Goal: Use online tool/utility: Utilize a website feature to perform a specific function

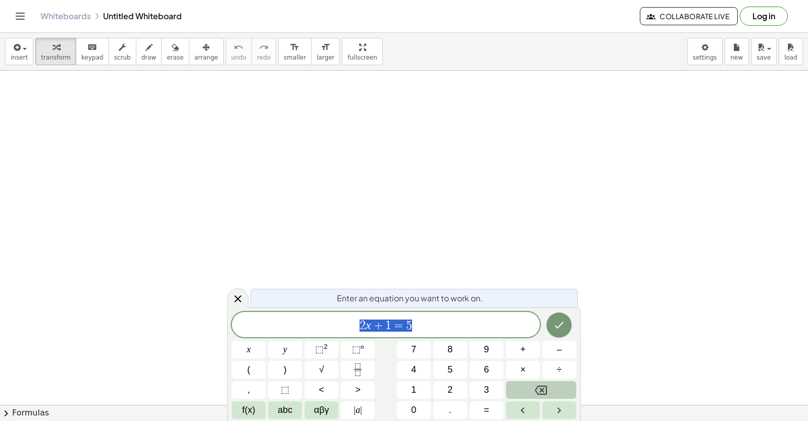
click at [528, 390] on button "Backspace" at bounding box center [541, 390] width 70 height 18
click at [242, 299] on icon at bounding box center [238, 298] width 12 height 12
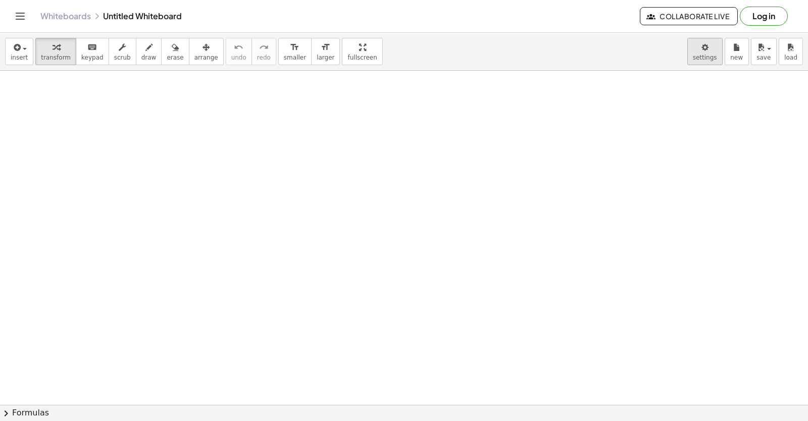
click at [712, 55] on body "Graspable Math Activities Get Started Activity Bank Assigned Work Classes White…" at bounding box center [404, 210] width 808 height 421
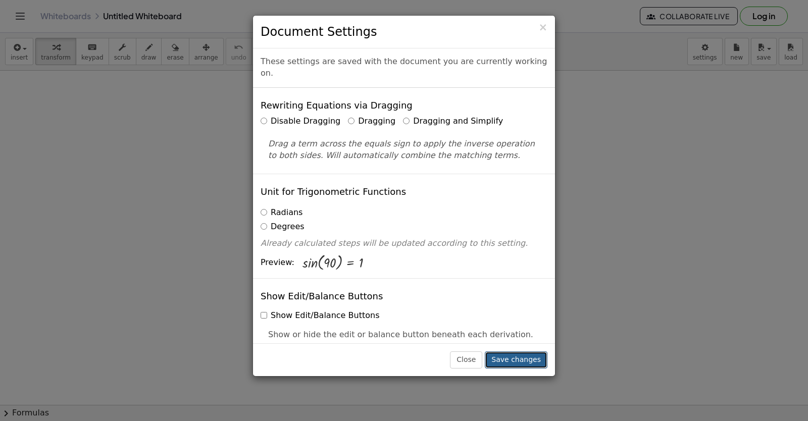
click at [535, 358] on button "Save changes" at bounding box center [516, 359] width 63 height 17
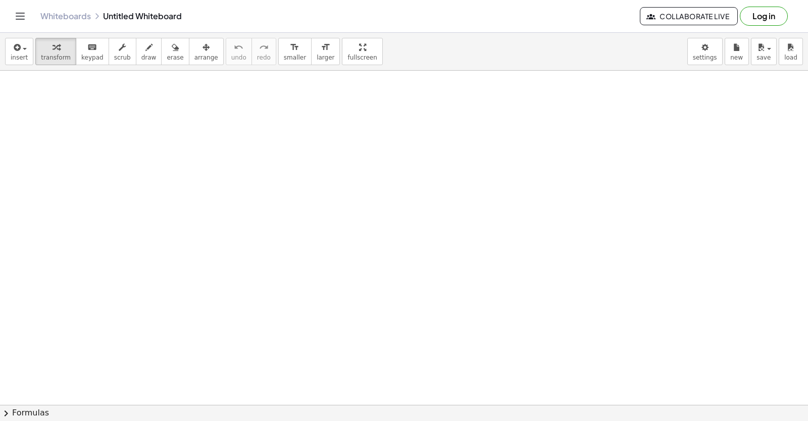
drag, startPoint x: 434, startPoint y: 377, endPoint x: 443, endPoint y: 376, distance: 9.6
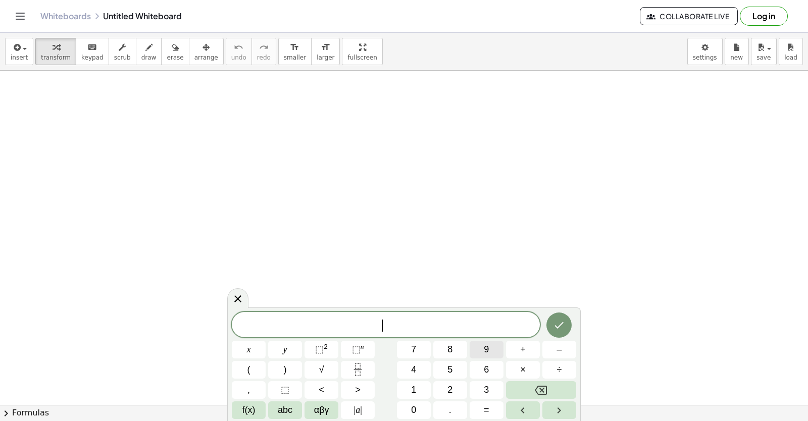
click at [500, 355] on button "9" at bounding box center [486, 350] width 34 height 18
click at [520, 395] on button "Backspace" at bounding box center [541, 390] width 70 height 18
click at [527, 394] on button "Backspace" at bounding box center [541, 390] width 70 height 18
click at [532, 395] on button "Backspace" at bounding box center [541, 390] width 70 height 18
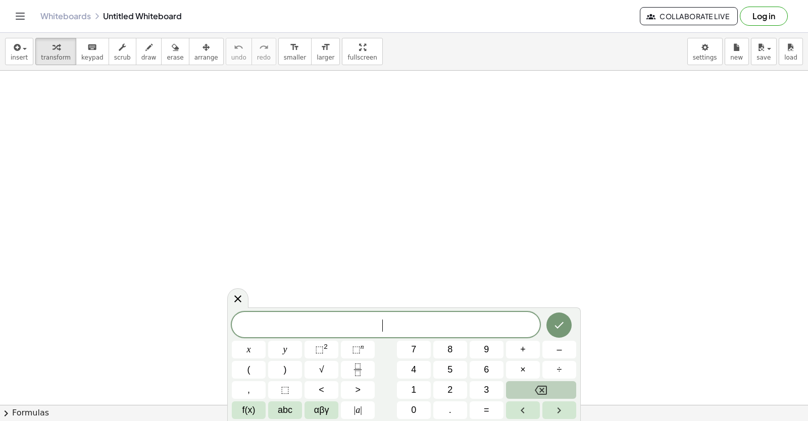
click at [552, 396] on button "Backspace" at bounding box center [541, 390] width 70 height 18
click at [555, 395] on button "Backspace" at bounding box center [541, 390] width 70 height 18
click at [554, 395] on button "Backspace" at bounding box center [541, 390] width 70 height 18
click at [555, 393] on button "Backspace" at bounding box center [541, 390] width 70 height 18
click at [487, 394] on span "3" at bounding box center [486, 390] width 5 height 14
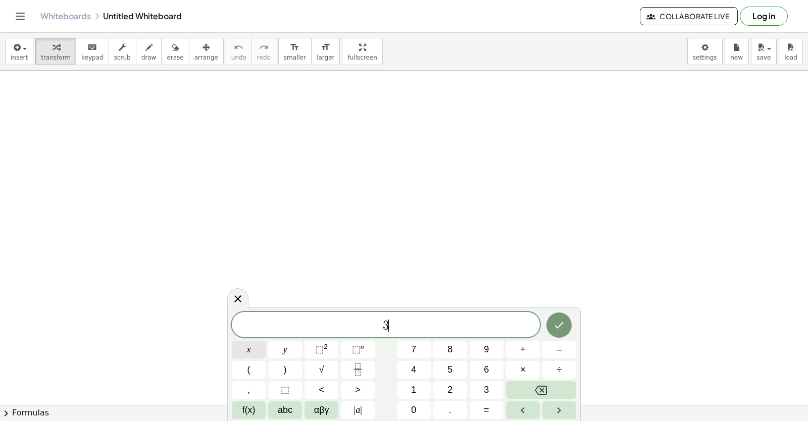
click at [259, 347] on button "x" at bounding box center [249, 350] width 34 height 18
click at [561, 355] on span "–" at bounding box center [558, 350] width 5 height 14
click at [460, 388] on button "2" at bounding box center [450, 390] width 34 height 18
click at [485, 409] on span "=" at bounding box center [487, 410] width 6 height 14
click at [417, 384] on button "1" at bounding box center [414, 390] width 34 height 18
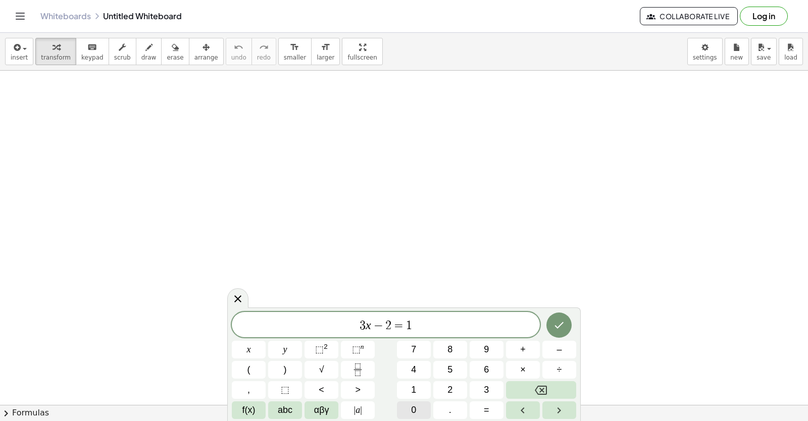
click at [415, 416] on span "0" at bounding box center [413, 410] width 5 height 14
click at [565, 330] on icon "Done" at bounding box center [559, 325] width 12 height 12
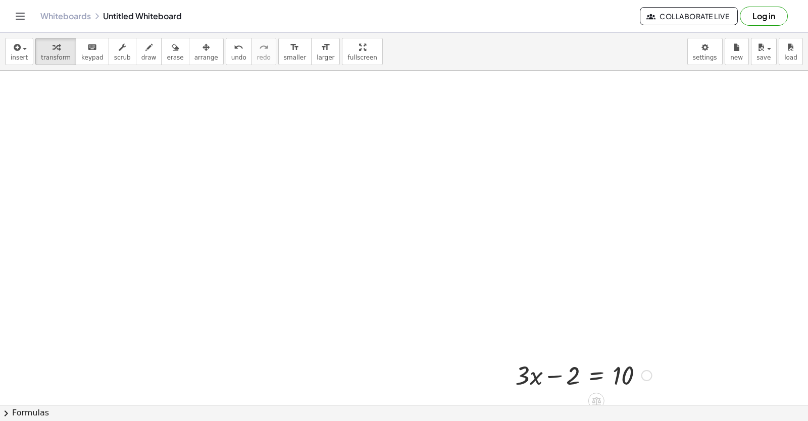
scroll to position [50, 0]
drag, startPoint x: 600, startPoint y: 344, endPoint x: 488, endPoint y: 191, distance: 189.6
click at [488, 191] on div "+ · 3 · x − 2 = 10" at bounding box center [404, 387] width 808 height 734
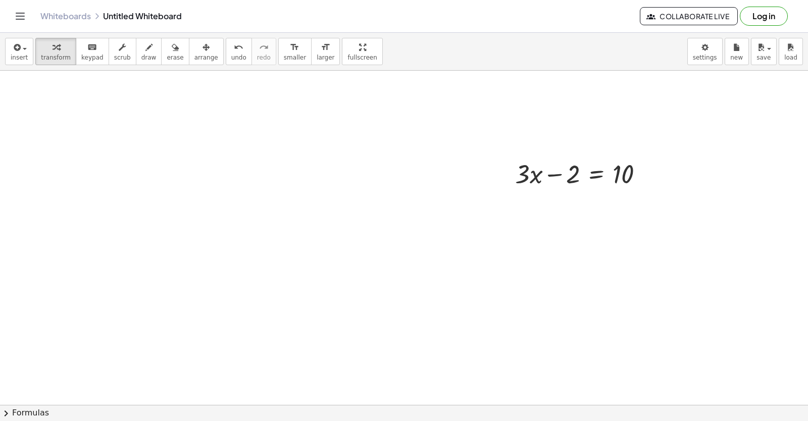
scroll to position [202, 0]
drag, startPoint x: 574, startPoint y: 176, endPoint x: 674, endPoint y: 175, distance: 100.4
click at [647, 209] on div at bounding box center [602, 207] width 184 height 34
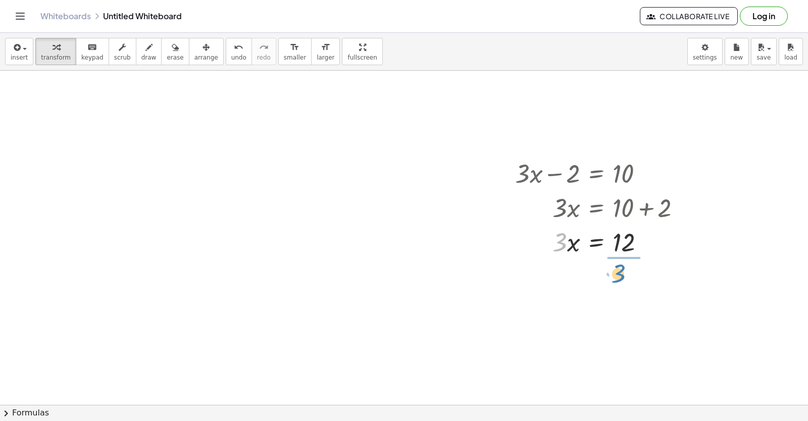
drag, startPoint x: 560, startPoint y: 248, endPoint x: 619, endPoint y: 280, distance: 66.4
click at [625, 285] on div at bounding box center [602, 283] width 184 height 50
click at [82, 248] on div at bounding box center [404, 236] width 808 height 734
click at [501, 384] on div at bounding box center [404, 236] width 808 height 734
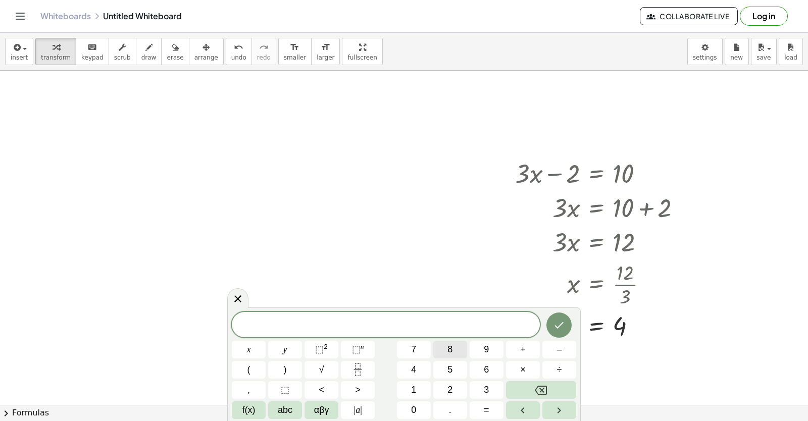
click at [457, 346] on button "8" at bounding box center [450, 350] width 34 height 18
click at [288, 350] on button "y" at bounding box center [285, 350] width 34 height 18
click at [527, 354] on button "+" at bounding box center [523, 350] width 34 height 18
click at [418, 383] on button "1" at bounding box center [414, 390] width 34 height 18
click at [442, 367] on button "5" at bounding box center [450, 370] width 34 height 18
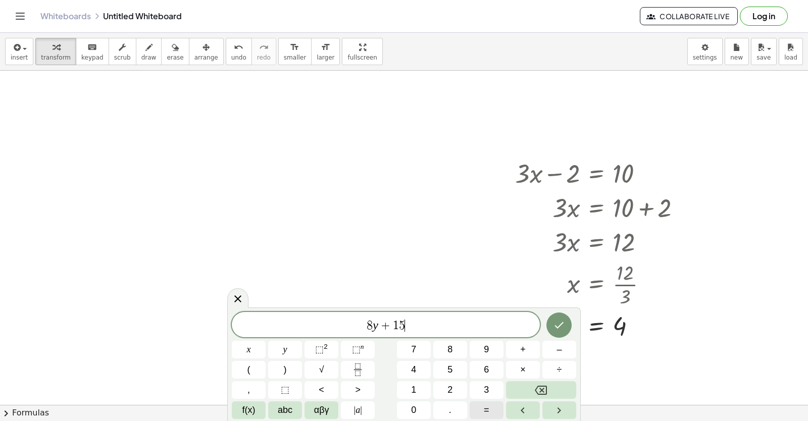
click at [492, 410] on button "=" at bounding box center [486, 410] width 34 height 18
click at [565, 351] on button "–" at bounding box center [559, 350] width 34 height 18
click at [416, 385] on button "1" at bounding box center [414, 390] width 34 height 18
click at [418, 343] on button "7" at bounding box center [414, 350] width 34 height 18
click at [552, 327] on button "Done" at bounding box center [558, 324] width 25 height 25
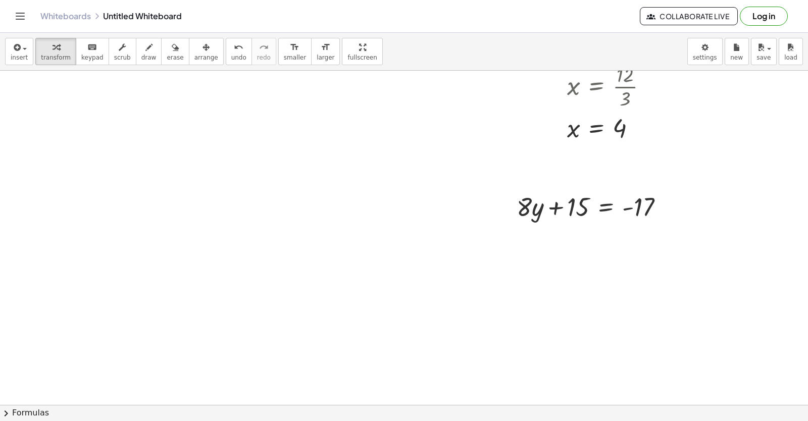
scroll to position [450, 0]
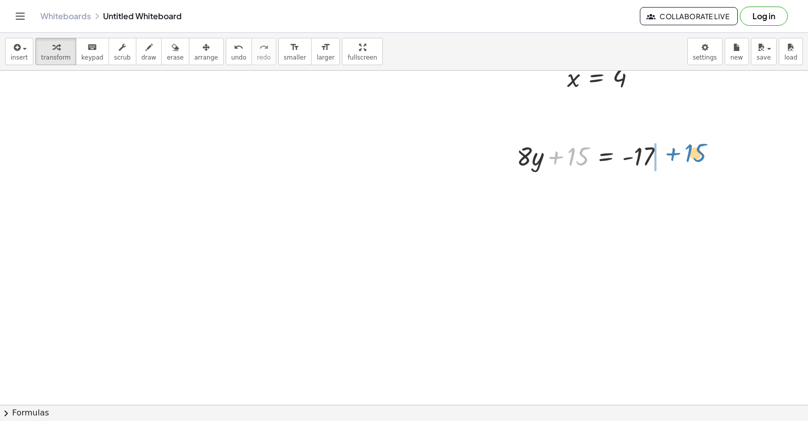
drag, startPoint x: 573, startPoint y: 158, endPoint x: 689, endPoint y: 155, distance: 116.1
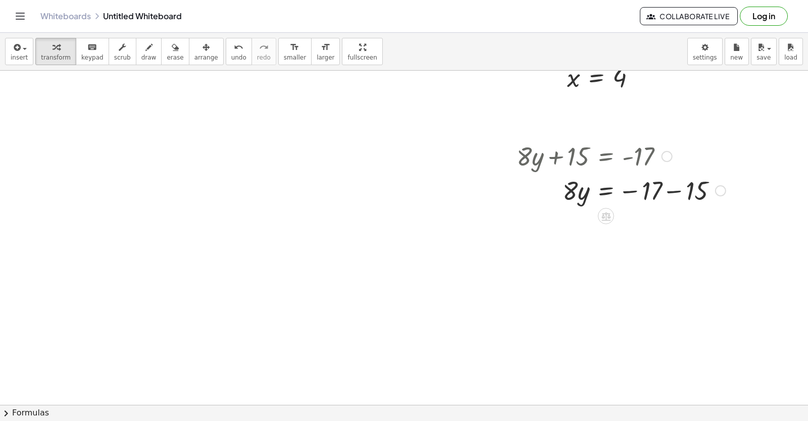
click at [673, 191] on div at bounding box center [620, 190] width 219 height 34
drag, startPoint x: 568, startPoint y: 230, endPoint x: 640, endPoint y: 261, distance: 79.1
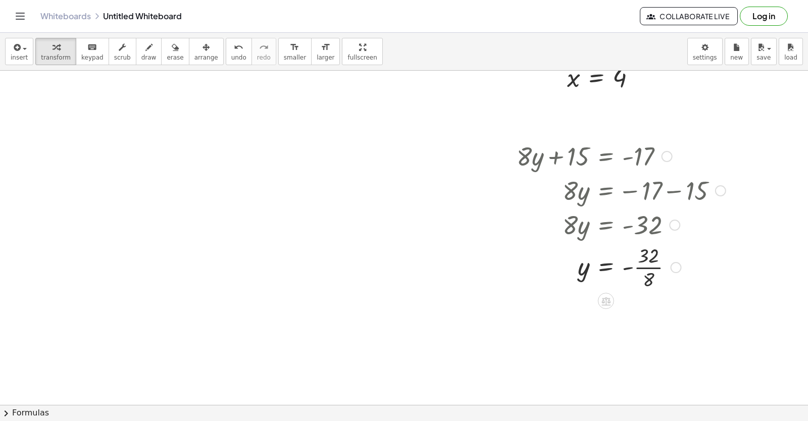
click at [643, 268] on div at bounding box center [620, 266] width 219 height 50
click at [627, 310] on div at bounding box center [620, 308] width 219 height 33
click at [625, 265] on div at bounding box center [628, 266] width 234 height 50
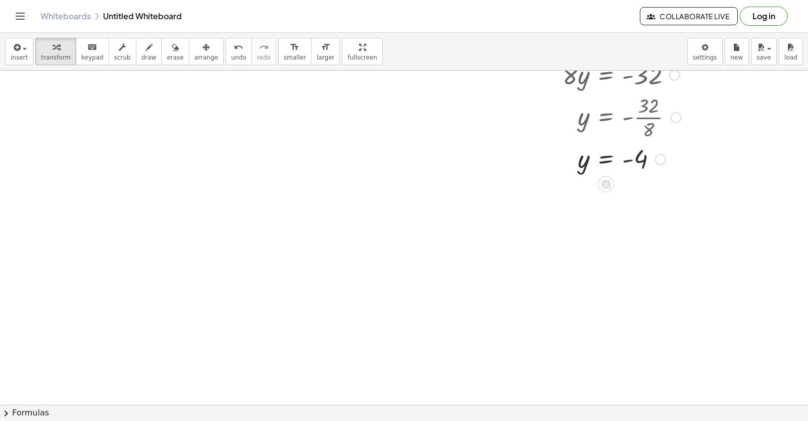
scroll to position [602, 0]
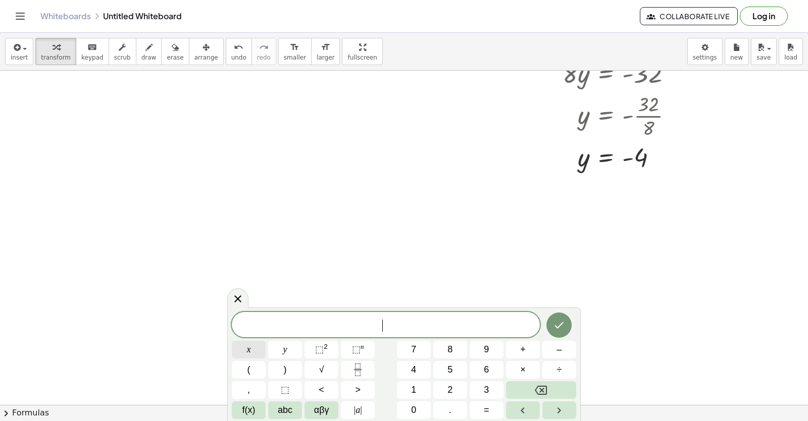
click at [257, 344] on button "x" at bounding box center [249, 350] width 34 height 18
click at [566, 348] on button "–" at bounding box center [559, 350] width 34 height 18
click at [475, 347] on button "9" at bounding box center [486, 350] width 34 height 18
click at [490, 408] on button "=" at bounding box center [486, 410] width 34 height 18
click at [411, 384] on span "1" at bounding box center [413, 390] width 5 height 14
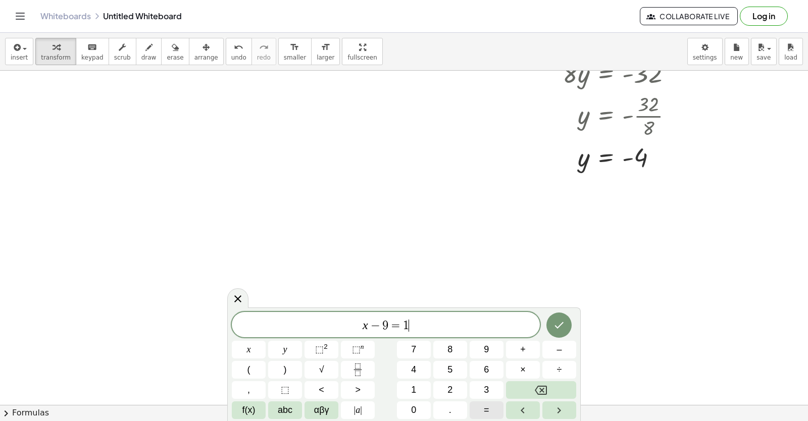
click at [447, 386] on button "2" at bounding box center [450, 390] width 34 height 18
click at [457, 387] on button "2" at bounding box center [450, 390] width 34 height 18
click at [544, 393] on icon "Backspace" at bounding box center [541, 390] width 12 height 12
click at [566, 320] on button "Done" at bounding box center [558, 324] width 25 height 25
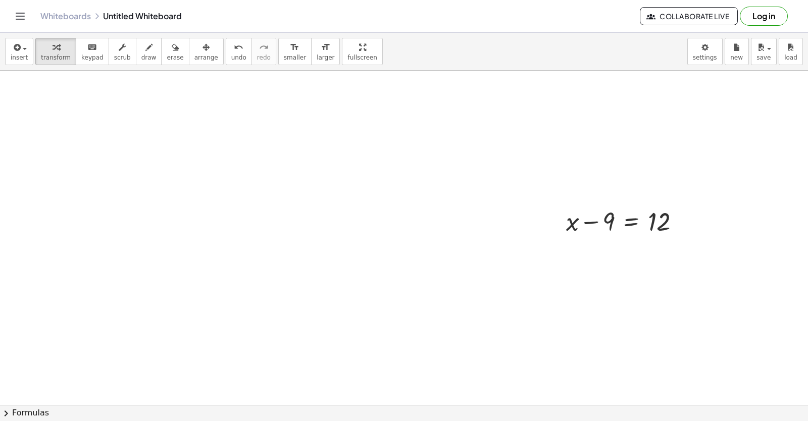
scroll to position [769, 0]
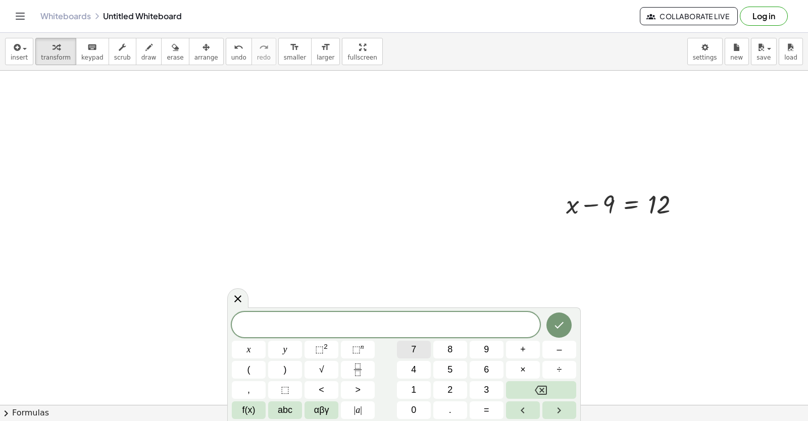
click at [425, 353] on button "7" at bounding box center [414, 350] width 34 height 18
click at [241, 349] on button "x" at bounding box center [249, 350] width 34 height 18
click at [549, 348] on button "–" at bounding box center [559, 350] width 34 height 18
click at [483, 346] on button "9" at bounding box center [486, 350] width 34 height 18
click at [478, 408] on button "=" at bounding box center [486, 410] width 34 height 18
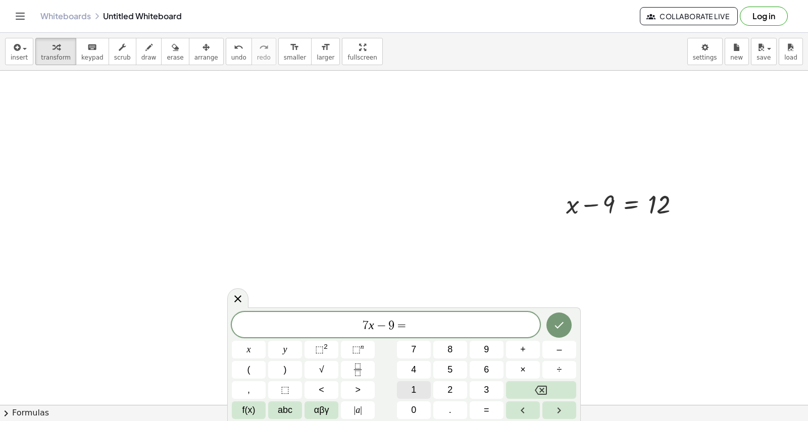
click at [420, 393] on button "1" at bounding box center [414, 390] width 34 height 18
click at [443, 391] on button "2" at bounding box center [450, 390] width 34 height 18
click at [560, 327] on icon "Done" at bounding box center [559, 325] width 12 height 12
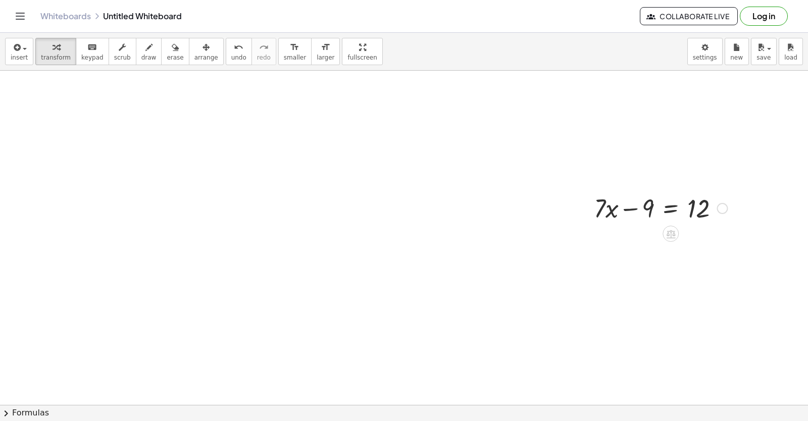
scroll to position [971, 0]
drag, startPoint x: 645, startPoint y: 193, endPoint x: 745, endPoint y: 194, distance: 100.4
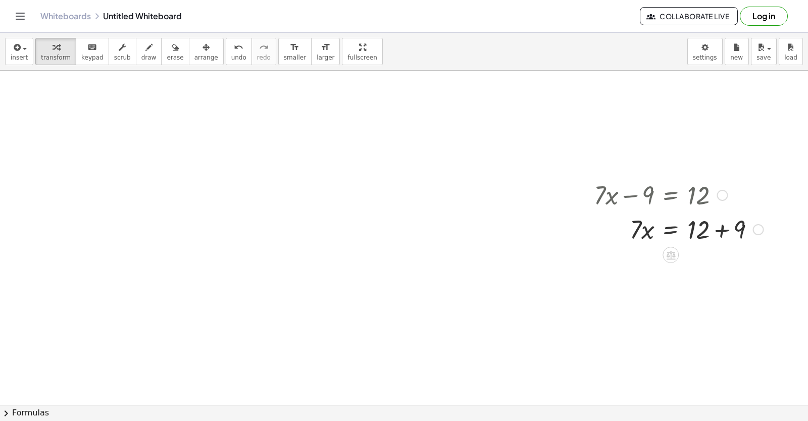
drag, startPoint x: 720, startPoint y: 229, endPoint x: 718, endPoint y: 234, distance: 5.9
click at [720, 230] on div at bounding box center [679, 228] width 180 height 34
drag, startPoint x: 628, startPoint y: 263, endPoint x: 689, endPoint y: 286, distance: 65.0
click at [696, 305] on div at bounding box center [679, 305] width 180 height 50
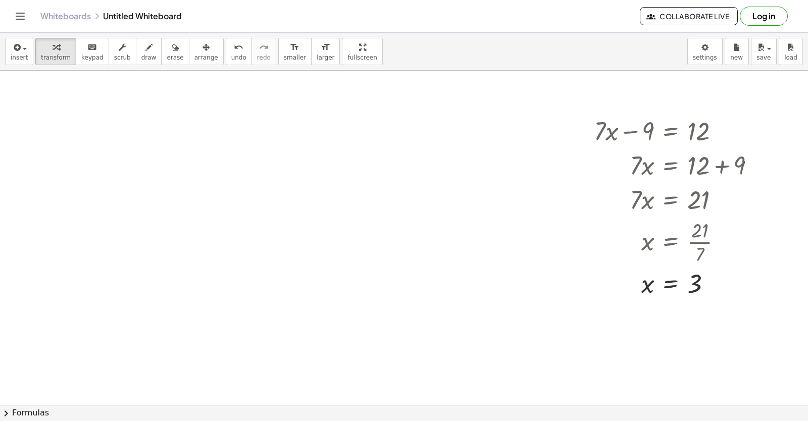
scroll to position [1053, 0]
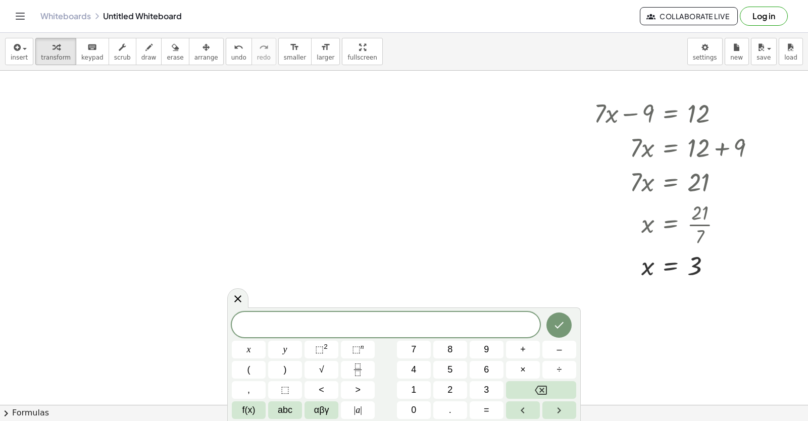
drag, startPoint x: 317, startPoint y: 256, endPoint x: 379, endPoint y: 272, distance: 63.5
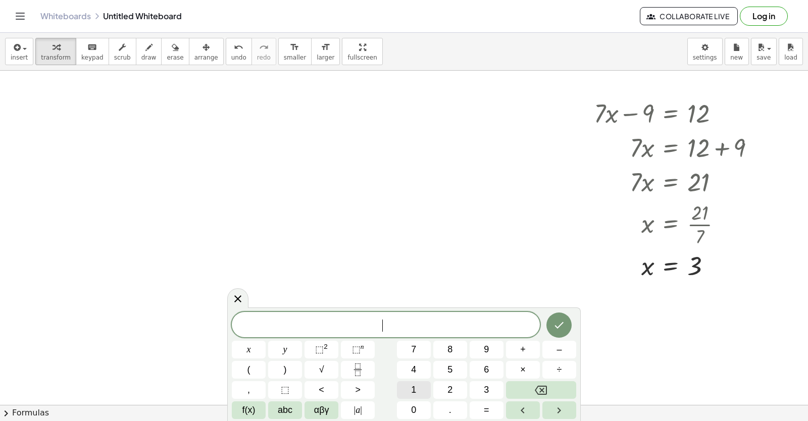
click at [417, 389] on button "1" at bounding box center [414, 390] width 34 height 18
click at [292, 354] on button "y" at bounding box center [285, 350] width 34 height 18
click at [517, 356] on button "+" at bounding box center [523, 350] width 34 height 18
click at [426, 384] on button "1" at bounding box center [414, 390] width 34 height 18
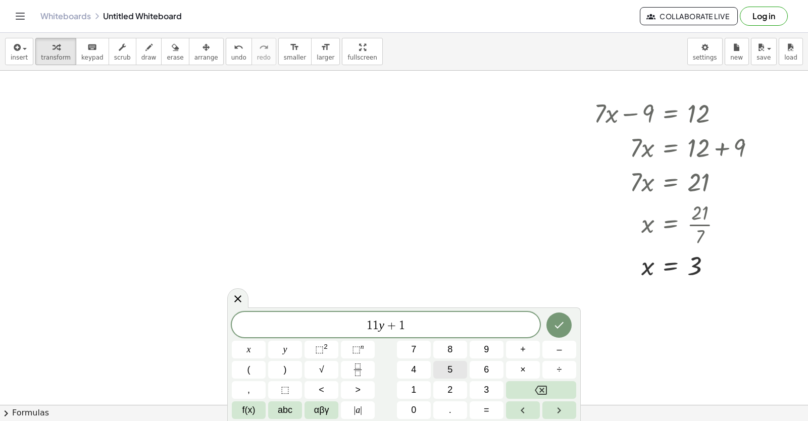
click at [441, 371] on button "5" at bounding box center [450, 370] width 34 height 18
click at [482, 403] on button "=" at bounding box center [486, 410] width 34 height 18
click at [424, 372] on button "4" at bounding box center [414, 370] width 34 height 18
click at [554, 329] on icon "Done" at bounding box center [559, 325] width 12 height 12
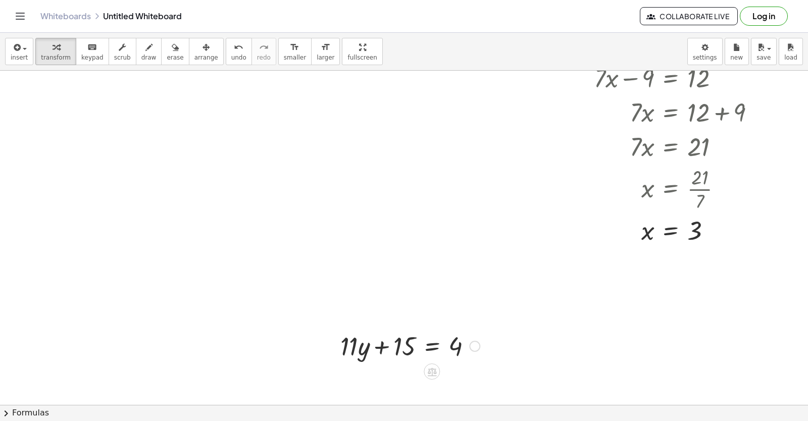
scroll to position [1103, 0]
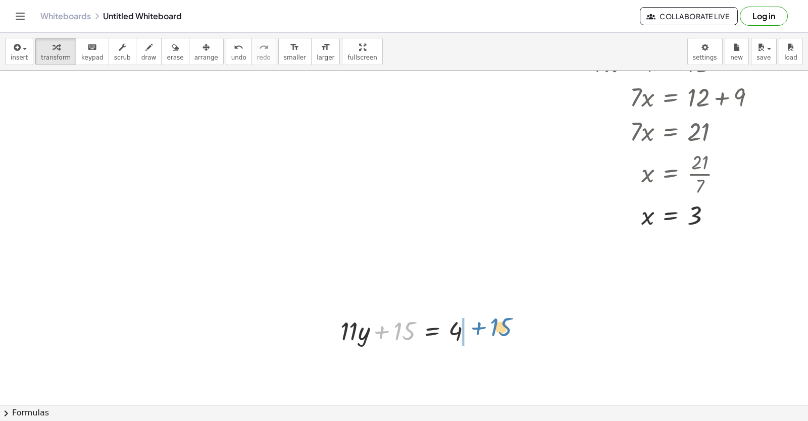
drag, startPoint x: 398, startPoint y: 334, endPoint x: 492, endPoint y: 337, distance: 93.4
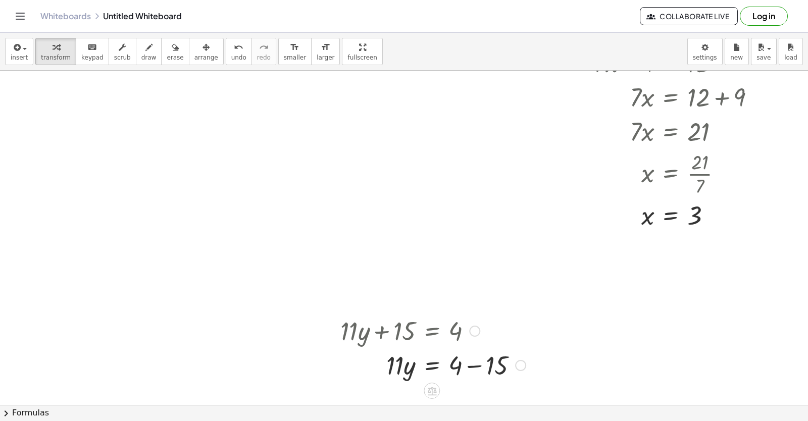
click at [474, 363] on div at bounding box center [432, 364] width 195 height 34
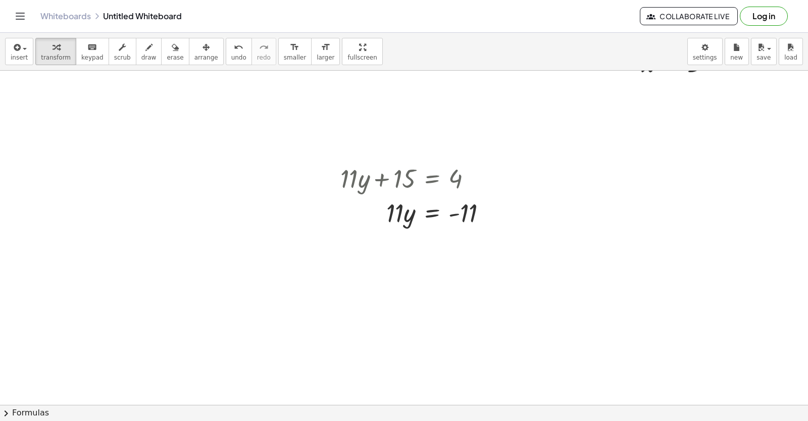
scroll to position [1305, 0]
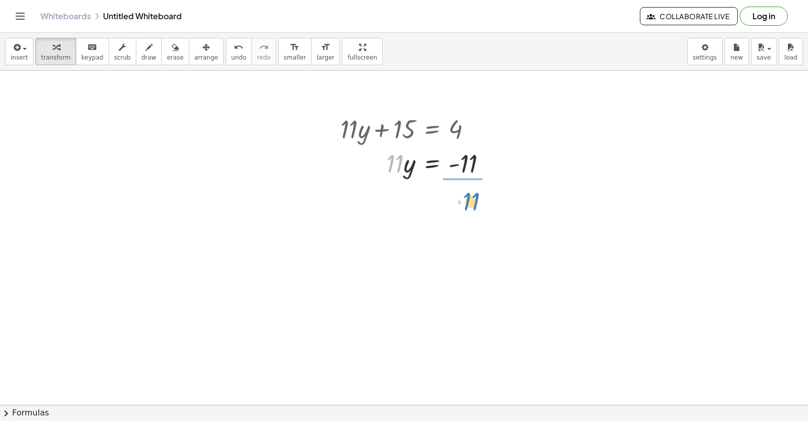
drag, startPoint x: 398, startPoint y: 170, endPoint x: 474, endPoint y: 207, distance: 85.5
click at [476, 207] on div at bounding box center [419, 205] width 169 height 50
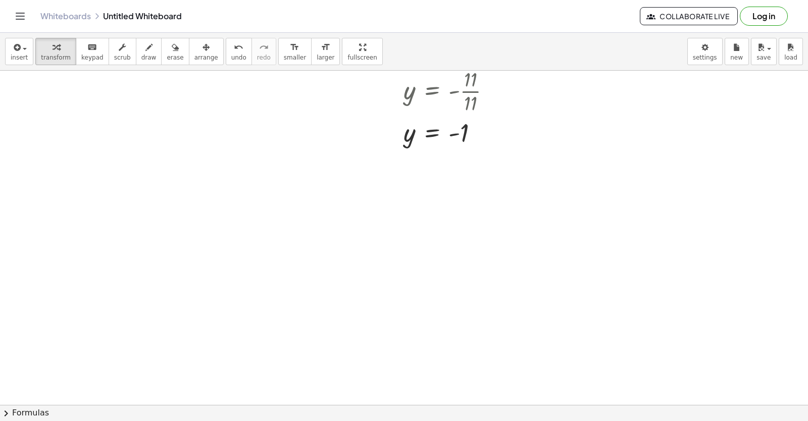
scroll to position [1437, 0]
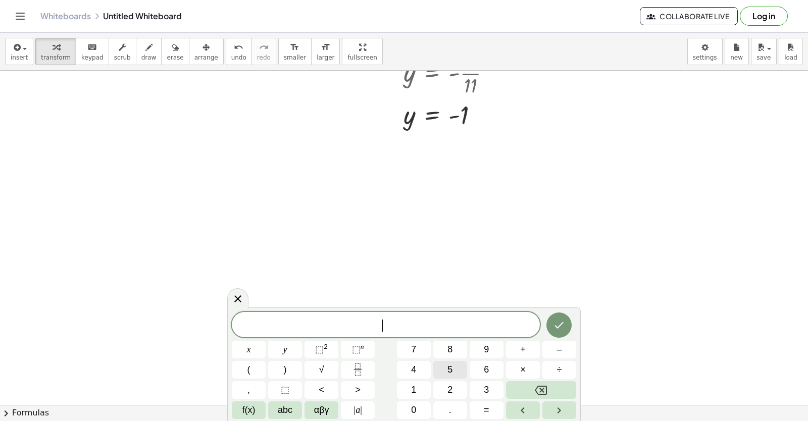
click at [446, 366] on button "5" at bounding box center [450, 370] width 34 height 18
click at [263, 351] on button "x" at bounding box center [249, 350] width 34 height 18
click at [530, 346] on button "+" at bounding box center [523, 350] width 34 height 18
click at [409, 382] on button "1" at bounding box center [414, 390] width 34 height 18
click at [413, 372] on span "4" at bounding box center [413, 370] width 5 height 14
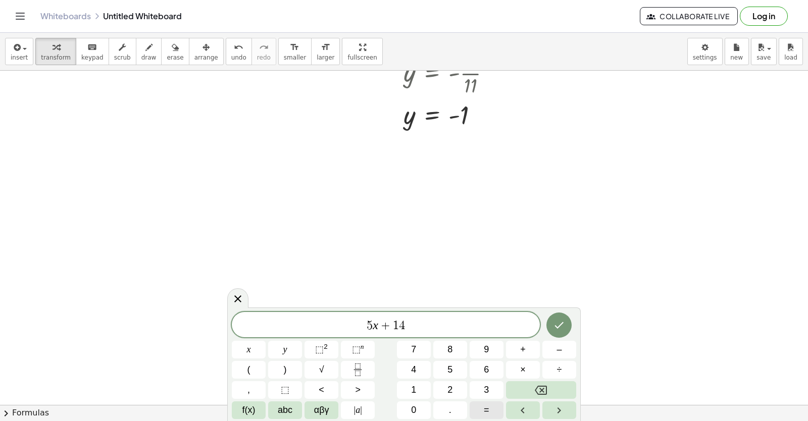
click at [484, 408] on span "=" at bounding box center [487, 410] width 6 height 14
click at [557, 347] on span "–" at bounding box center [558, 350] width 5 height 14
click at [418, 391] on button "1" at bounding box center [414, 390] width 34 height 18
click at [495, 373] on button "6" at bounding box center [486, 370] width 34 height 18
click at [566, 323] on button "Done" at bounding box center [558, 324] width 25 height 25
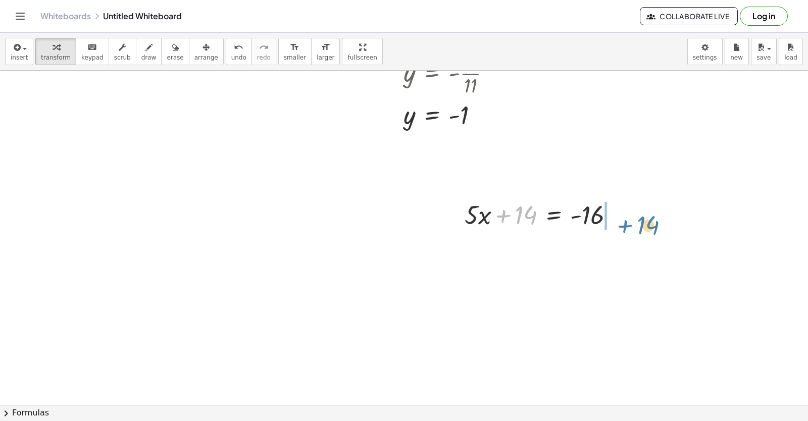
drag, startPoint x: 510, startPoint y: 220, endPoint x: 632, endPoint y: 231, distance: 122.6
click at [629, 228] on div "+ 14 + · 5 · x + 14 = - 16" at bounding box center [539, 213] width 180 height 39
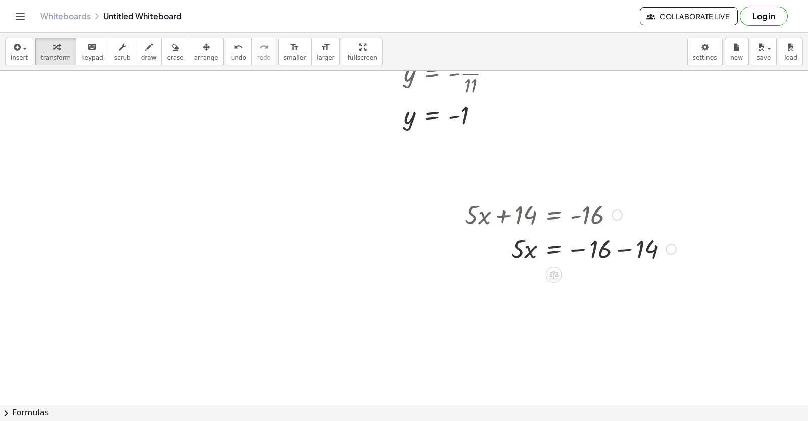
click at [621, 249] on div at bounding box center [570, 248] width 222 height 34
drag, startPoint x: 518, startPoint y: 284, endPoint x: 606, endPoint y: 314, distance: 92.9
click at [601, 325] on div at bounding box center [570, 325] width 222 height 50
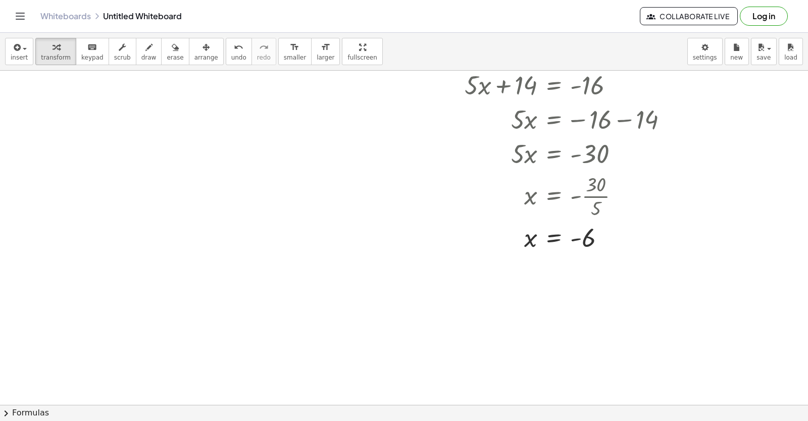
scroll to position [1589, 0]
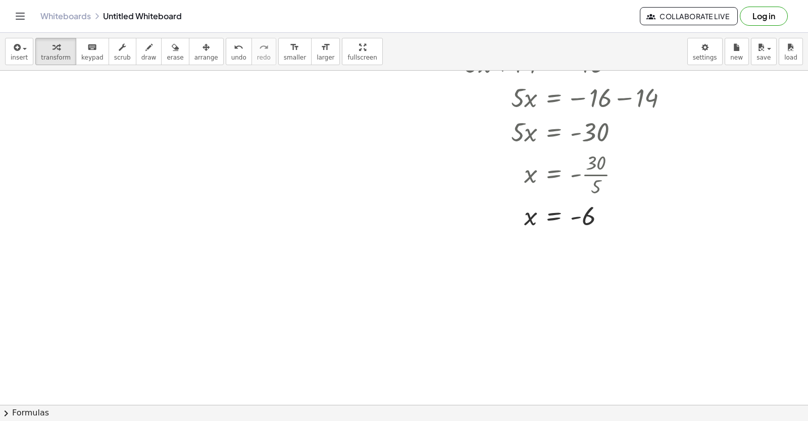
drag, startPoint x: 110, startPoint y: 295, endPoint x: 246, endPoint y: 366, distance: 153.7
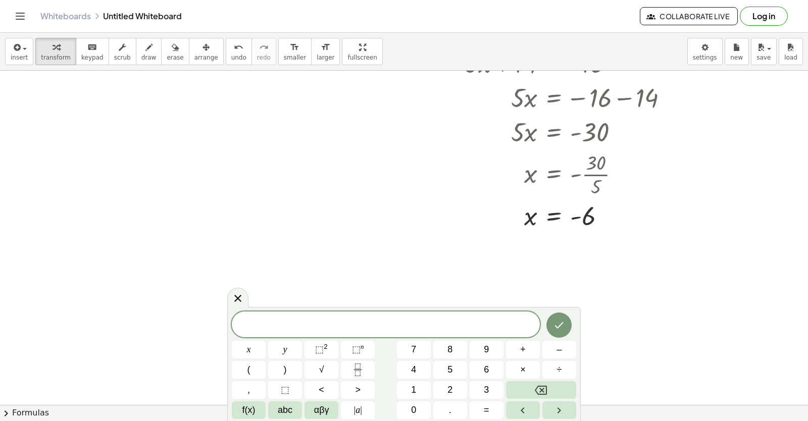
click at [440, 369] on button "5" at bounding box center [450, 370] width 34 height 18
click at [251, 349] on button "x" at bounding box center [249, 350] width 34 height 18
click at [531, 348] on button "+" at bounding box center [523, 350] width 34 height 18
click at [527, 350] on button "+" at bounding box center [523, 350] width 34 height 18
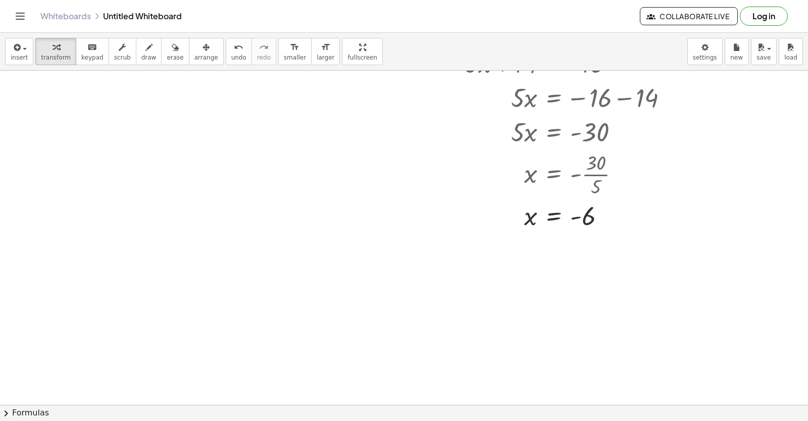
drag, startPoint x: 463, startPoint y: 379, endPoint x: 540, endPoint y: 315, distance: 99.3
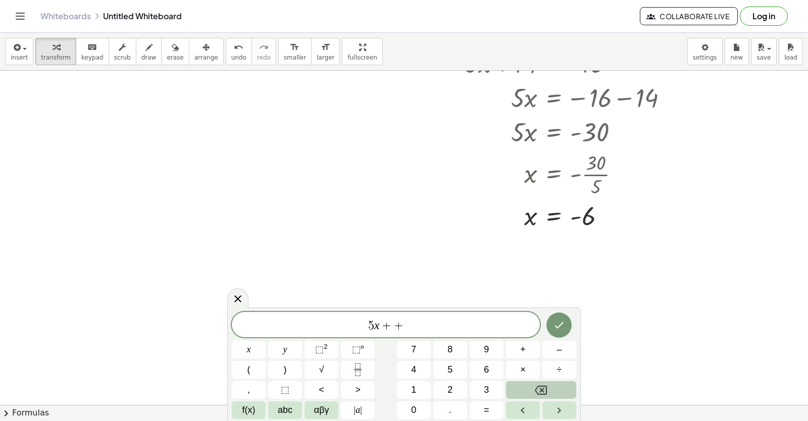
click at [569, 391] on button "Backspace" at bounding box center [541, 390] width 70 height 18
click at [295, 350] on button "y" at bounding box center [285, 350] width 34 height 18
click at [483, 411] on button "=" at bounding box center [486, 410] width 34 height 18
click at [420, 384] on button "1" at bounding box center [414, 390] width 34 height 18
click at [421, 397] on button "1" at bounding box center [414, 390] width 34 height 18
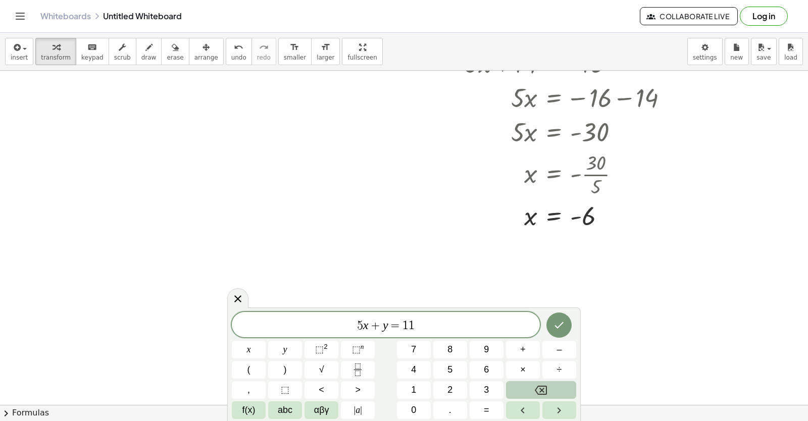
click at [530, 392] on button "Backspace" at bounding box center [541, 390] width 70 height 18
click at [422, 409] on button "0" at bounding box center [414, 410] width 34 height 18
click at [565, 325] on button "Done" at bounding box center [558, 324] width 25 height 25
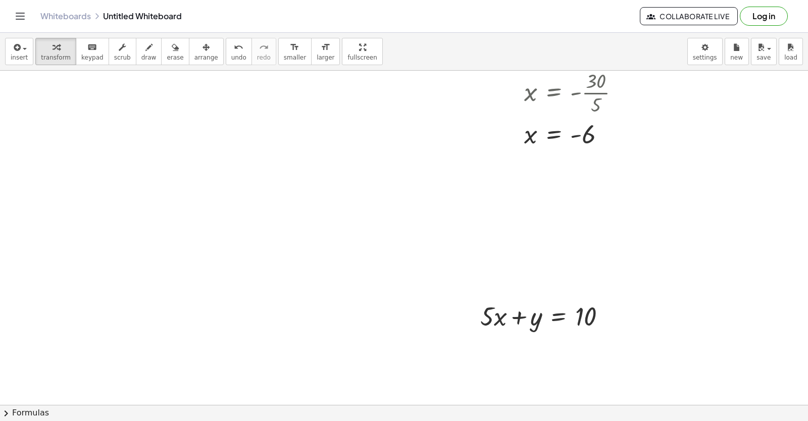
scroll to position [1721, 0]
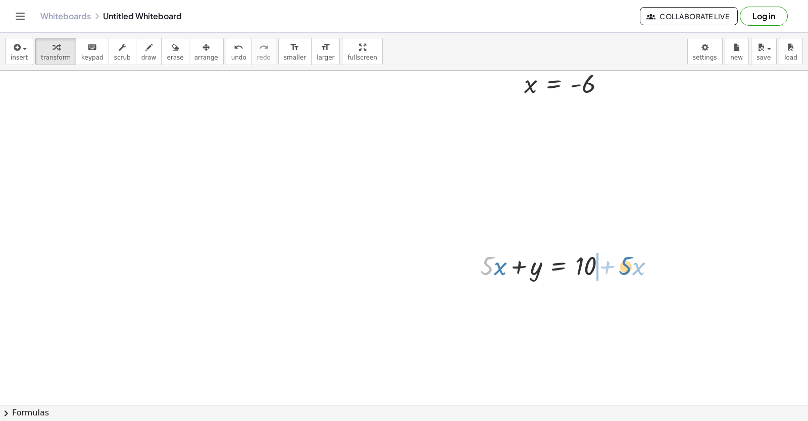
drag, startPoint x: 483, startPoint y: 268, endPoint x: 622, endPoint y: 269, distance: 139.8
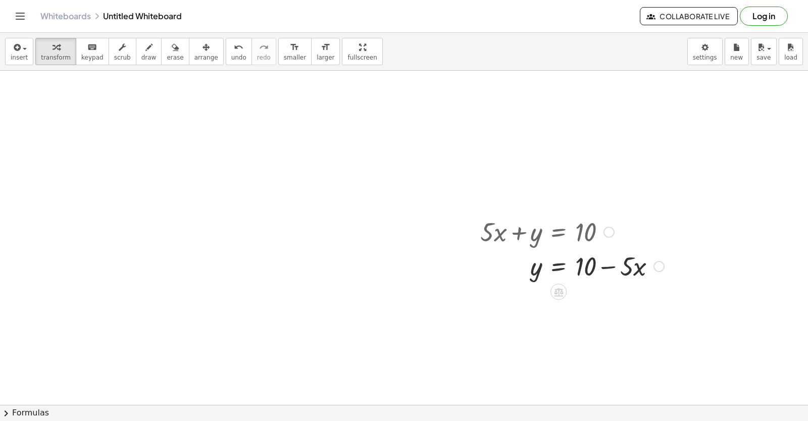
scroll to position [1772, 0]
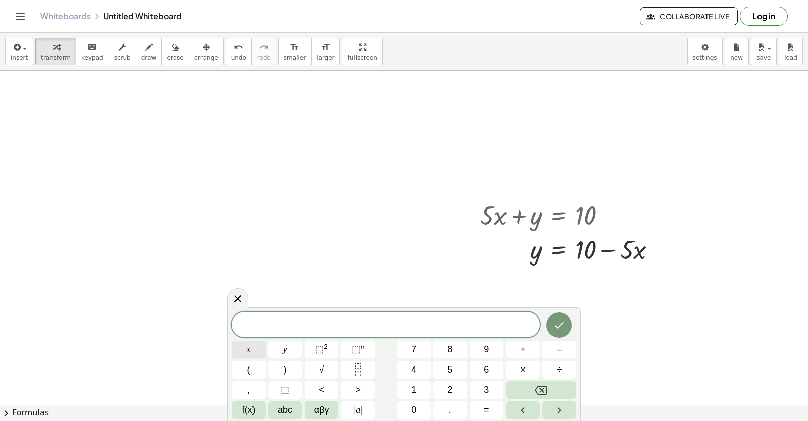
click at [249, 348] on span "x" at bounding box center [249, 350] width 4 height 14
click at [521, 348] on span "+" at bounding box center [523, 350] width 6 height 14
click at [291, 355] on button "y" at bounding box center [285, 350] width 34 height 18
click at [485, 409] on span "=" at bounding box center [487, 410] width 6 height 14
click at [491, 388] on button "3" at bounding box center [486, 390] width 34 height 18
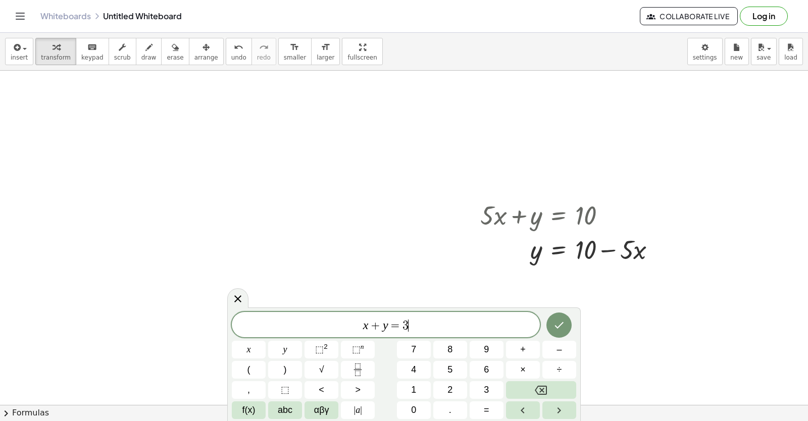
click at [360, 327] on span "x + y = 3 ​" at bounding box center [386, 325] width 308 height 14
click at [410, 346] on button "7" at bounding box center [414, 350] width 34 height 18
click at [554, 326] on icon "Done" at bounding box center [559, 325] width 12 height 12
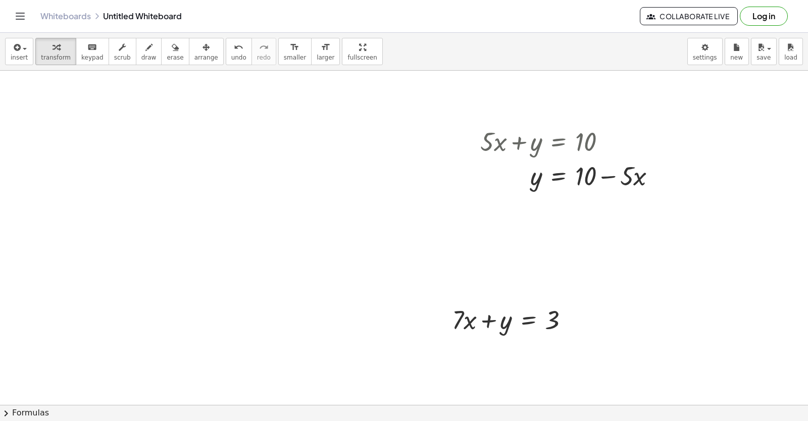
scroll to position [1873, 0]
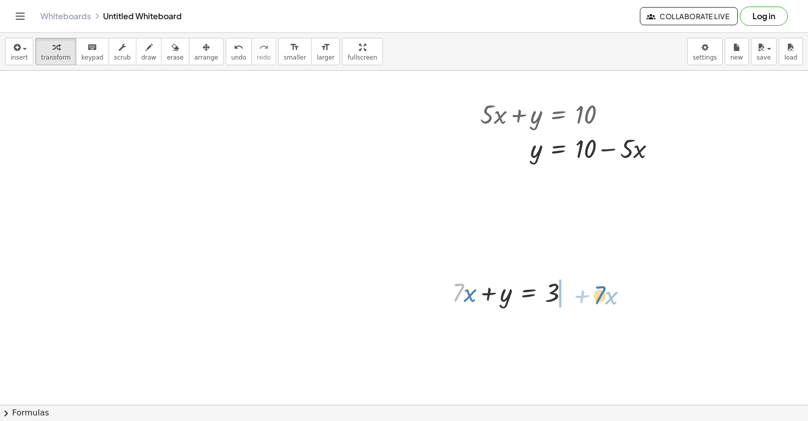
drag, startPoint x: 457, startPoint y: 299, endPoint x: 584, endPoint y: 297, distance: 127.2
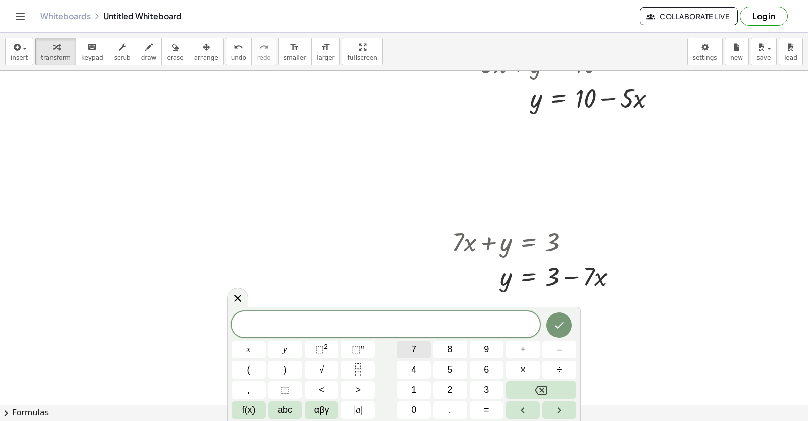
scroll to position [2005, 0]
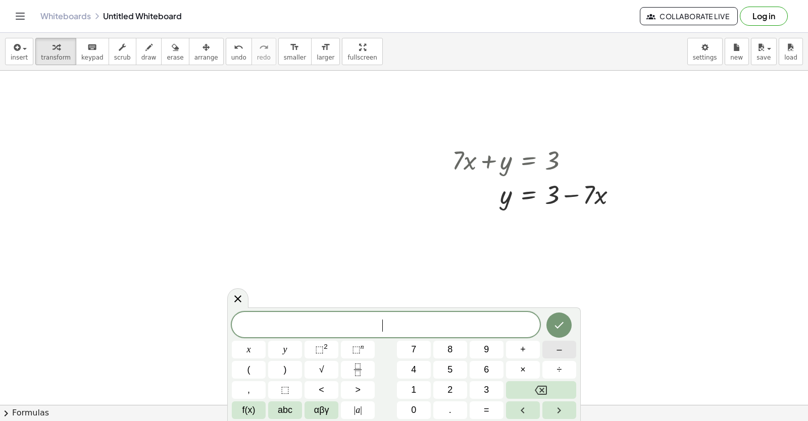
click at [552, 355] on button "–" at bounding box center [559, 350] width 34 height 18
click at [446, 350] on button "8" at bounding box center [450, 350] width 34 height 18
click at [290, 343] on button "y" at bounding box center [285, 350] width 34 height 18
click at [511, 354] on button "+" at bounding box center [523, 350] width 34 height 18
click at [258, 346] on button "x" at bounding box center [249, 350] width 34 height 18
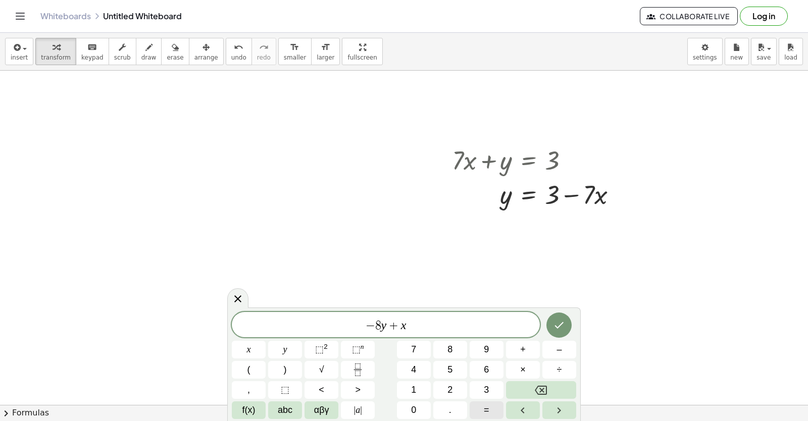
click at [488, 406] on span "=" at bounding box center [487, 410] width 6 height 14
click at [416, 350] on button "7" at bounding box center [414, 350] width 34 height 18
click at [565, 331] on button "Done" at bounding box center [558, 324] width 25 height 25
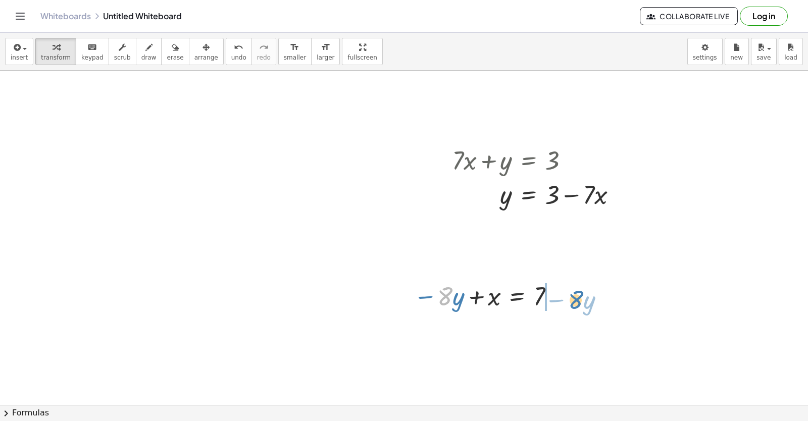
drag, startPoint x: 439, startPoint y: 302, endPoint x: 570, endPoint y: 306, distance: 130.8
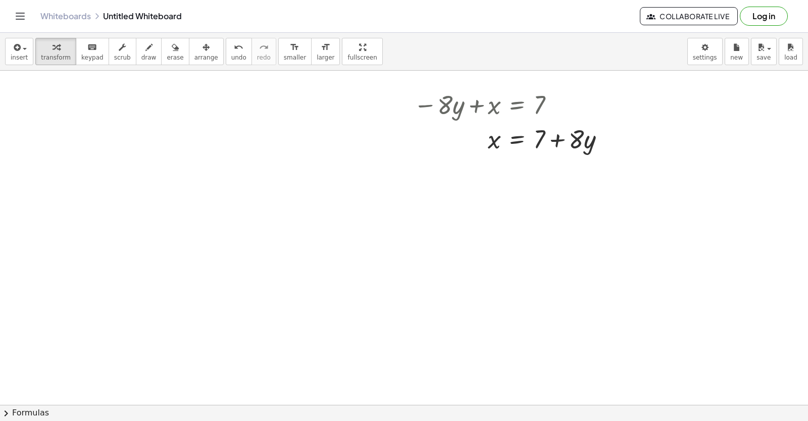
scroll to position [2207, 0]
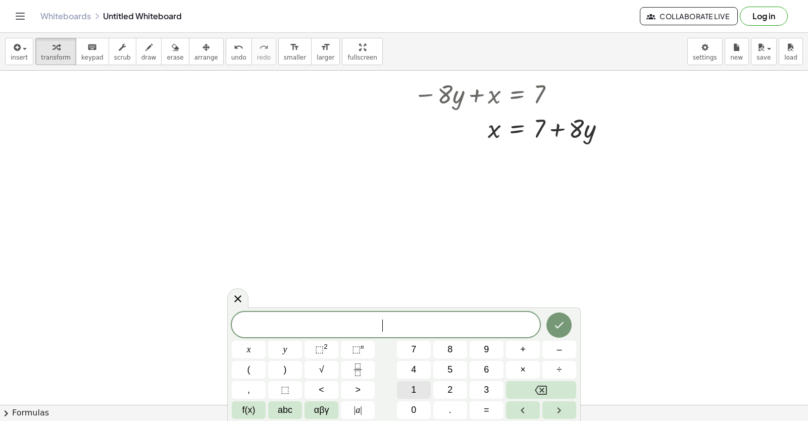
click at [418, 394] on button "1" at bounding box center [414, 390] width 34 height 18
click at [419, 394] on button "1" at bounding box center [414, 390] width 34 height 18
click at [281, 346] on button "y" at bounding box center [285, 350] width 34 height 18
click at [523, 351] on span "+" at bounding box center [523, 350] width 6 height 14
click at [266, 347] on div "1 1 y + ​ x y ⬚ 2 ⬚ n 7 8 9 + – ( ) √ 4 5 6 × ÷ , ⬚ < > 1 2 3 f(x) abc αβγ | a …" at bounding box center [404, 365] width 344 height 107
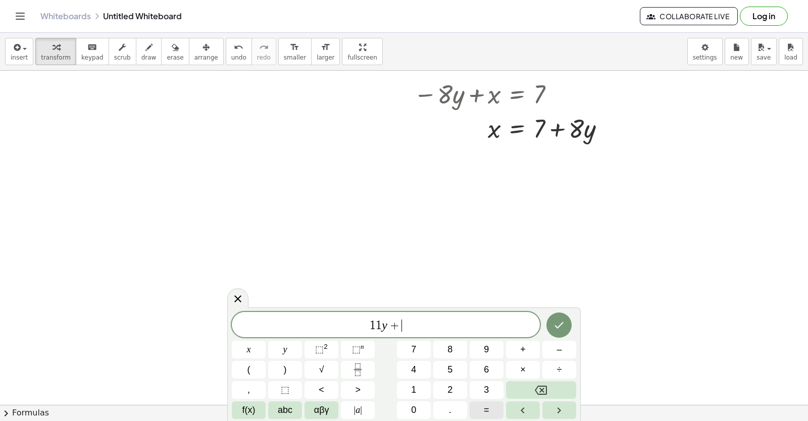
click at [489, 410] on span "=" at bounding box center [487, 410] width 6 height 14
click at [451, 368] on span "5" at bounding box center [449, 370] width 5 height 14
click at [388, 323] on span "+" at bounding box center [384, 325] width 15 height 12
click at [263, 353] on button "x" at bounding box center [249, 350] width 34 height 18
click at [563, 327] on icon "Done" at bounding box center [559, 325] width 12 height 12
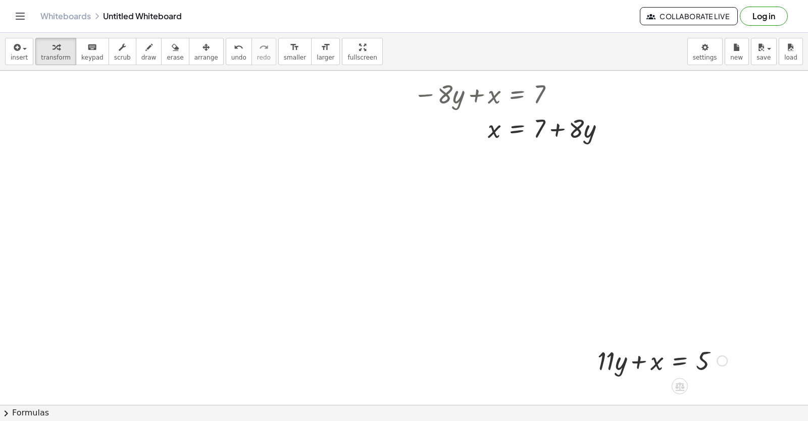
scroll to position [2339, 0]
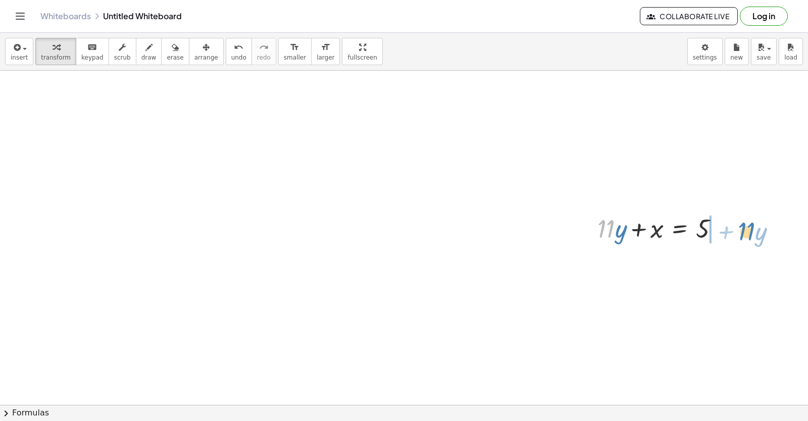
drag, startPoint x: 600, startPoint y: 229, endPoint x: 739, endPoint y: 231, distance: 139.8
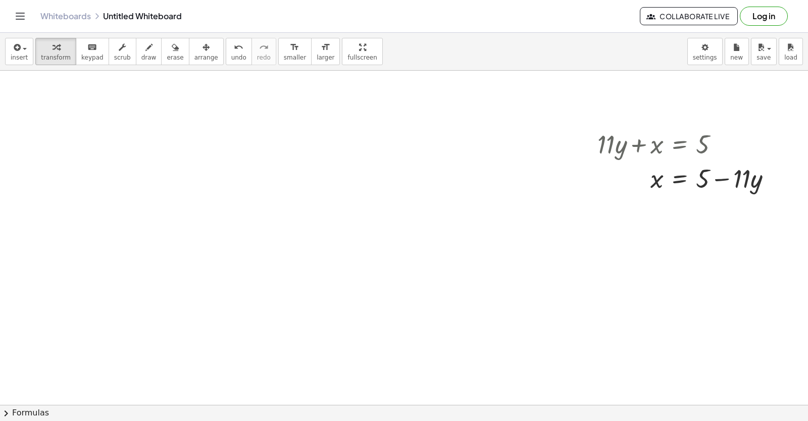
scroll to position [2440, 0]
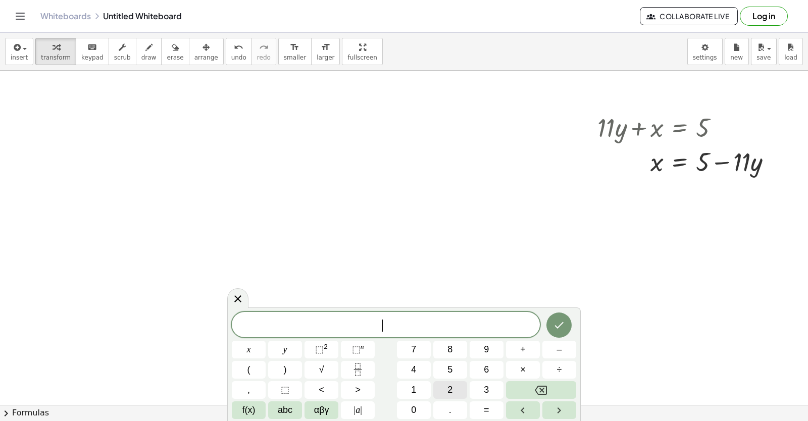
click at [443, 388] on button "2" at bounding box center [450, 390] width 34 height 18
click at [284, 349] on span "y" at bounding box center [285, 350] width 4 height 14
click at [521, 354] on span "+" at bounding box center [523, 350] width 6 height 14
click at [461, 351] on button "8" at bounding box center [450, 350] width 34 height 18
click at [258, 349] on button "x" at bounding box center [249, 350] width 34 height 18
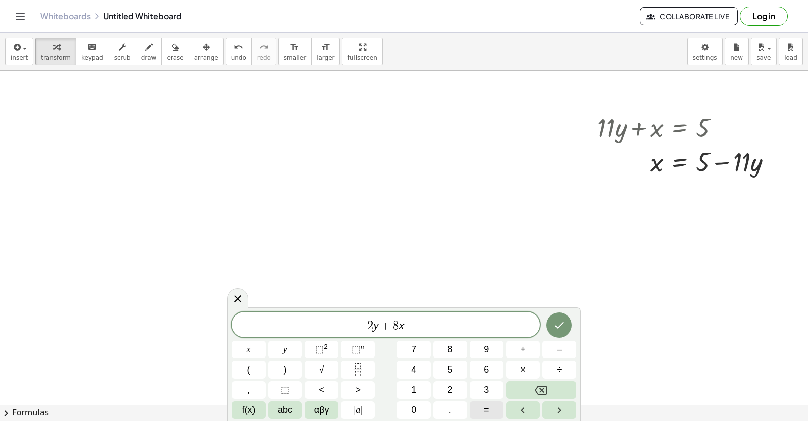
click at [491, 409] on button "=" at bounding box center [486, 410] width 34 height 18
click at [487, 373] on span "6" at bounding box center [486, 370] width 5 height 14
click at [566, 325] on button "Done" at bounding box center [558, 324] width 25 height 25
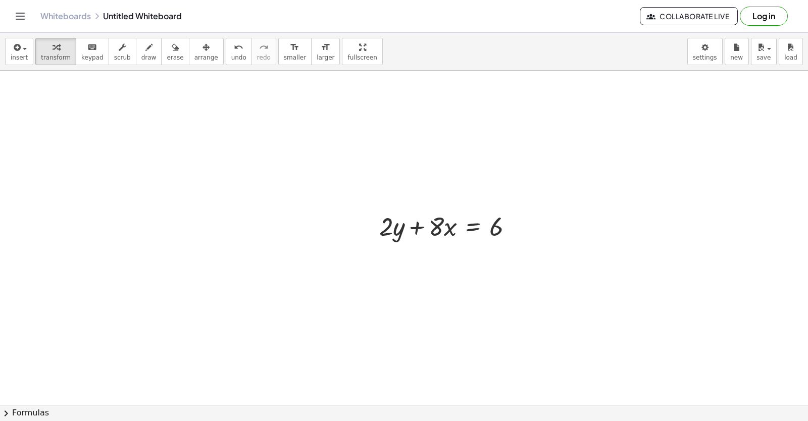
scroll to position [2591, 0]
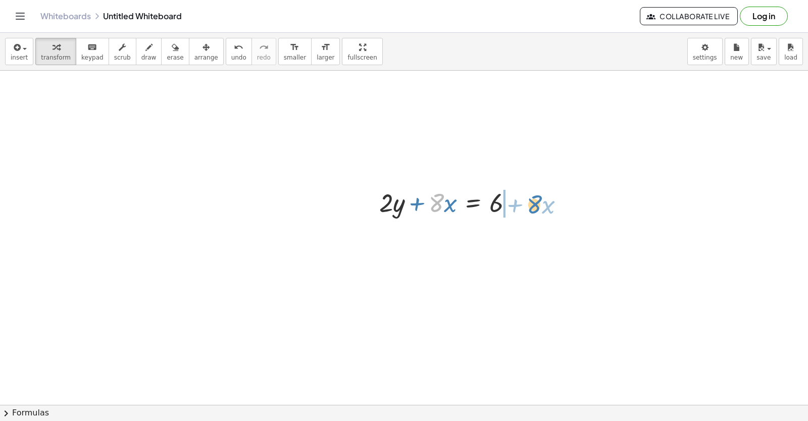
drag, startPoint x: 437, startPoint y: 204, endPoint x: 535, endPoint y: 205, distance: 97.9
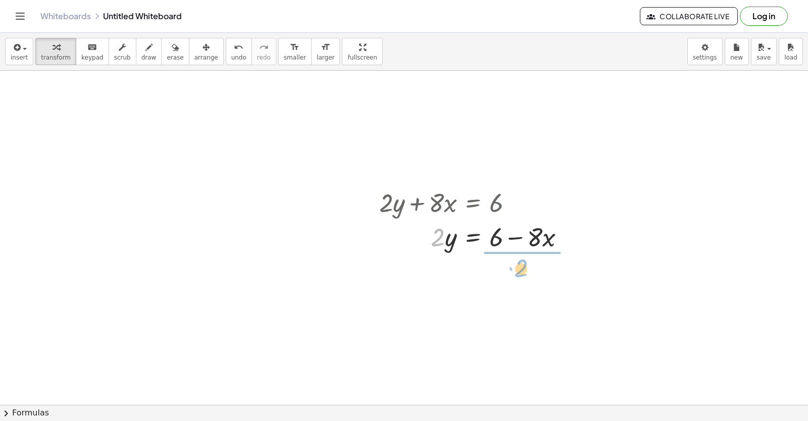
drag, startPoint x: 434, startPoint y: 235, endPoint x: 511, endPoint y: 265, distance: 82.8
drag, startPoint x: 516, startPoint y: 290, endPoint x: 528, endPoint y: 262, distance: 30.8
click at [515, 277] on div at bounding box center [476, 278] width 204 height 50
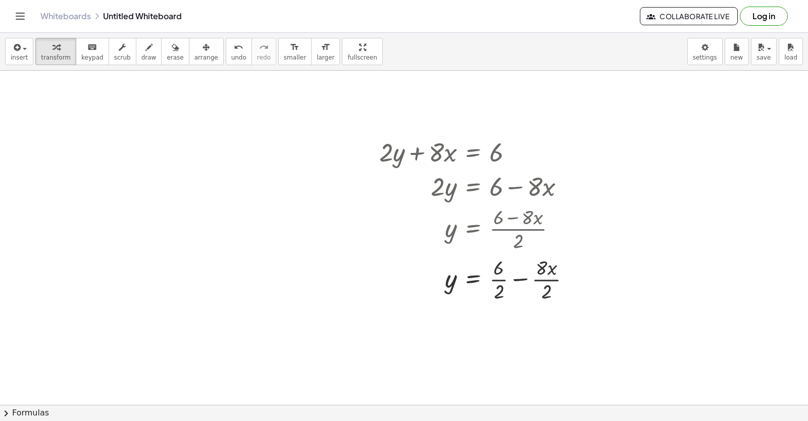
scroll to position [2673, 0]
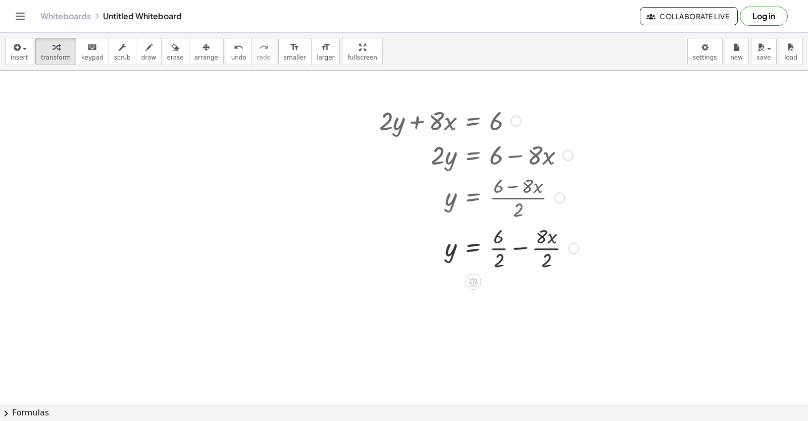
click at [498, 248] on div at bounding box center [478, 247] width 209 height 50
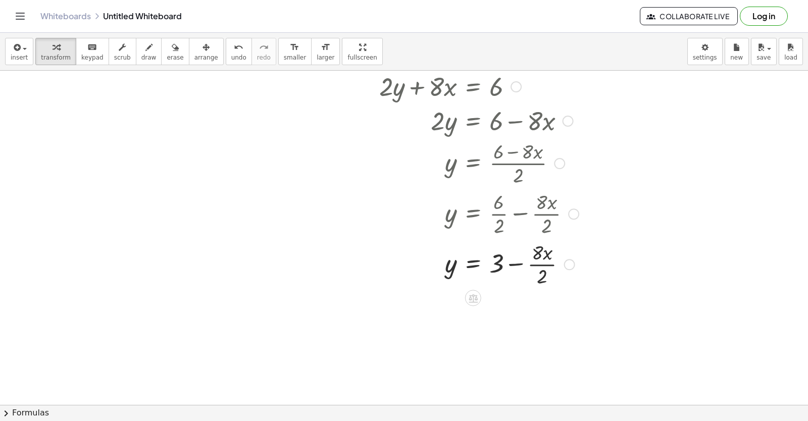
scroll to position [2723, 0]
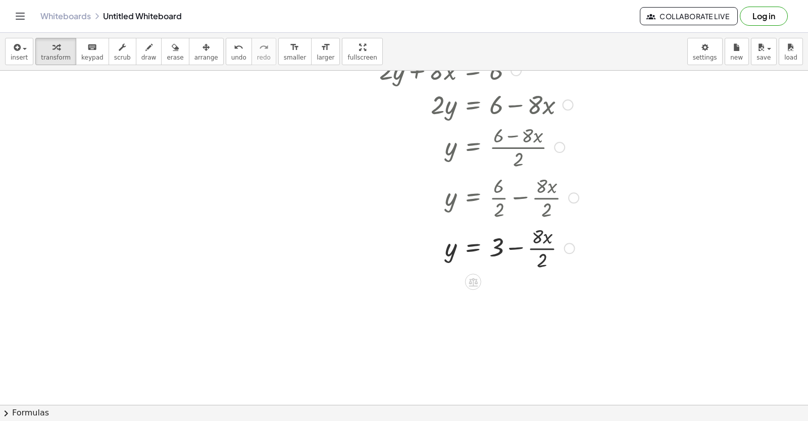
click at [537, 248] on div at bounding box center [478, 247] width 209 height 50
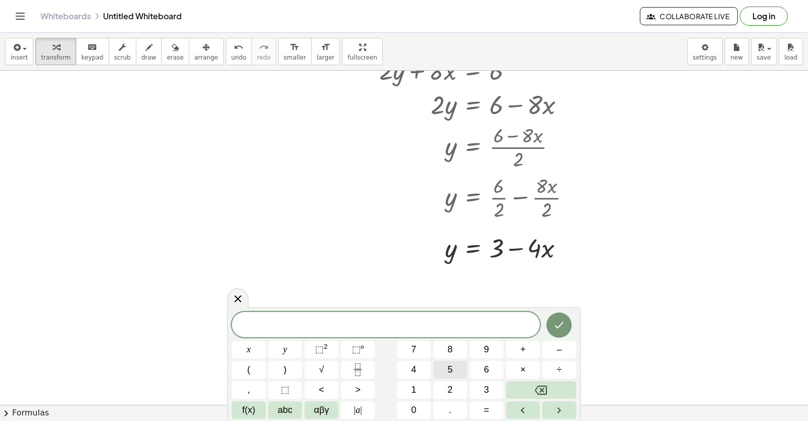
click at [450, 371] on span "5" at bounding box center [449, 370] width 5 height 14
click at [235, 348] on button "x" at bounding box center [249, 350] width 34 height 18
click at [554, 354] on button "–" at bounding box center [559, 350] width 34 height 18
click at [417, 383] on button "1" at bounding box center [414, 390] width 34 height 18
click at [416, 403] on span "0" at bounding box center [413, 410] width 5 height 14
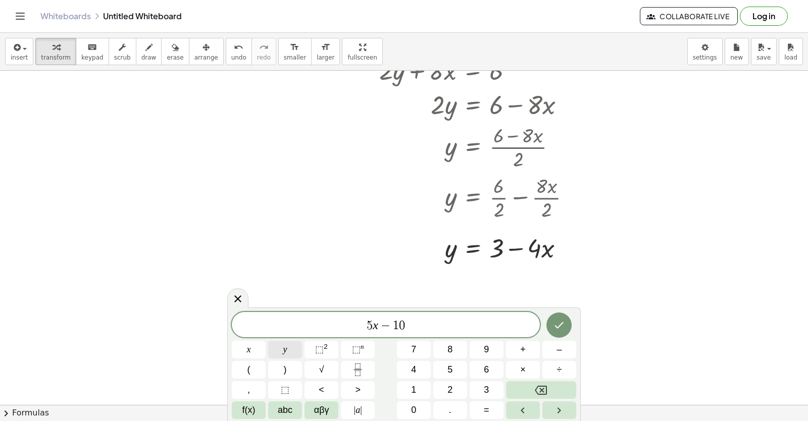
click at [292, 354] on button "y" at bounding box center [285, 350] width 34 height 18
click at [486, 403] on span "=" at bounding box center [487, 410] width 6 height 14
click at [488, 392] on span "3" at bounding box center [486, 390] width 5 height 14
click at [425, 414] on button "0" at bounding box center [414, 410] width 34 height 18
click at [563, 327] on icon "Done" at bounding box center [559, 325] width 12 height 12
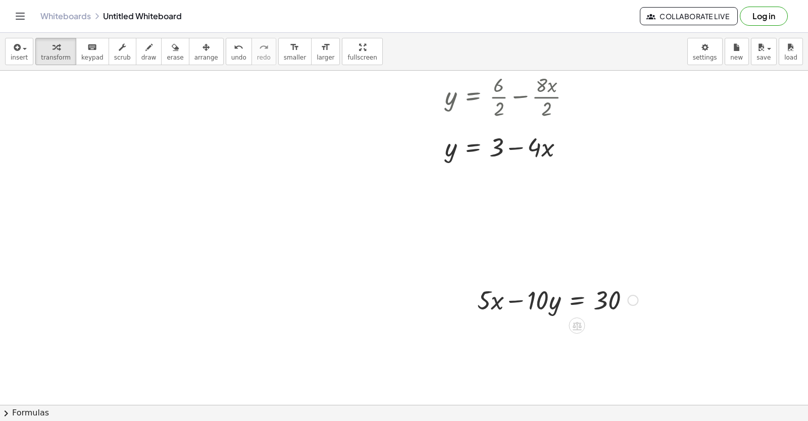
scroll to position [2875, 0]
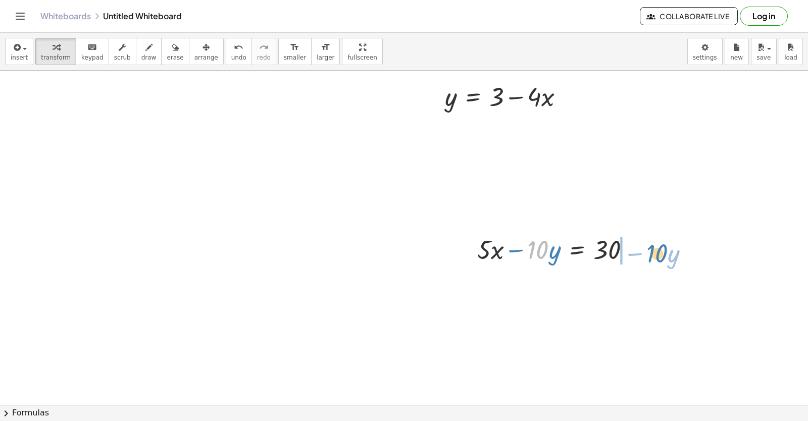
drag, startPoint x: 542, startPoint y: 253, endPoint x: 661, endPoint y: 256, distance: 119.2
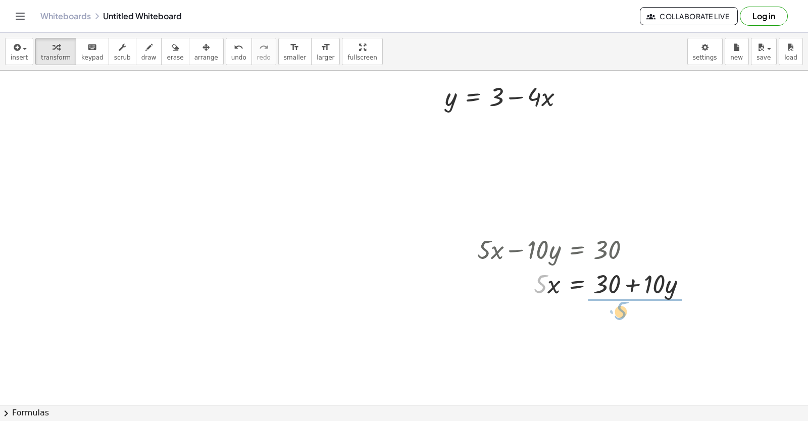
drag, startPoint x: 541, startPoint y: 287, endPoint x: 621, endPoint y: 313, distance: 84.0
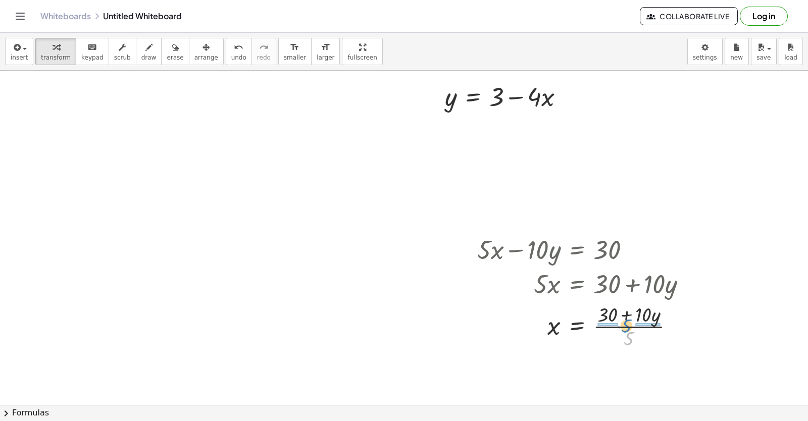
drag, startPoint x: 629, startPoint y: 341, endPoint x: 626, endPoint y: 328, distance: 12.9
click at [626, 328] on div at bounding box center [586, 325] width 228 height 50
click at [604, 325] on div at bounding box center [586, 325] width 229 height 50
click at [639, 328] on div at bounding box center [586, 325] width 228 height 50
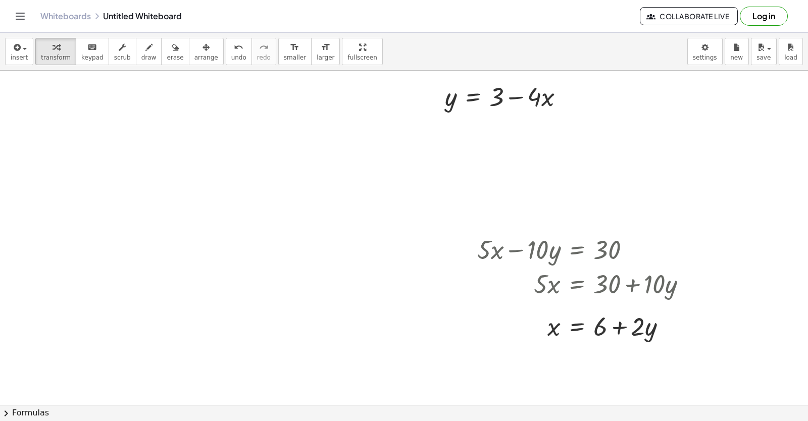
drag, startPoint x: 220, startPoint y: 333, endPoint x: 240, endPoint y: 348, distance: 25.6
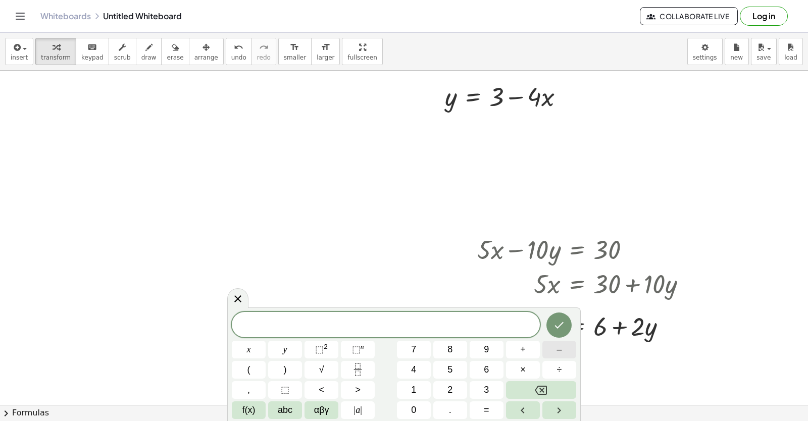
click at [558, 345] on span "–" at bounding box center [558, 350] width 5 height 14
click at [489, 392] on button "3" at bounding box center [486, 390] width 34 height 18
click at [244, 346] on button "x" at bounding box center [249, 350] width 34 height 18
click at [526, 345] on button "+" at bounding box center [523, 350] width 34 height 18
click at [455, 369] on button "5" at bounding box center [450, 370] width 34 height 18
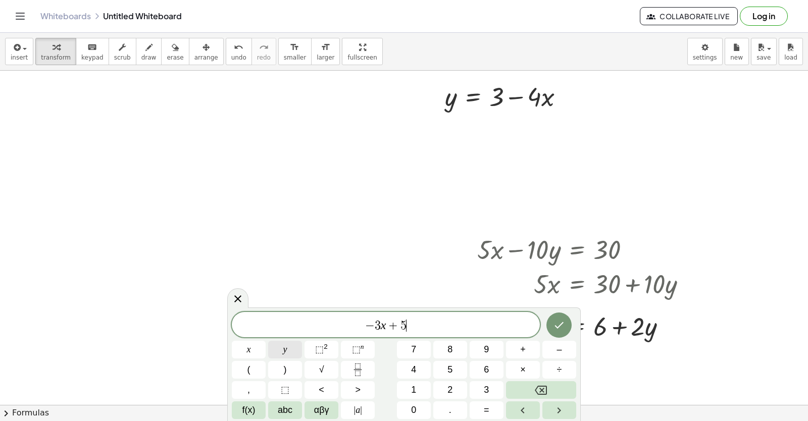
click at [292, 349] on button "y" at bounding box center [285, 350] width 34 height 18
click at [475, 414] on button "=" at bounding box center [486, 410] width 34 height 18
click at [454, 392] on button "2" at bounding box center [450, 390] width 34 height 18
click at [550, 331] on button "Done" at bounding box center [558, 324] width 25 height 25
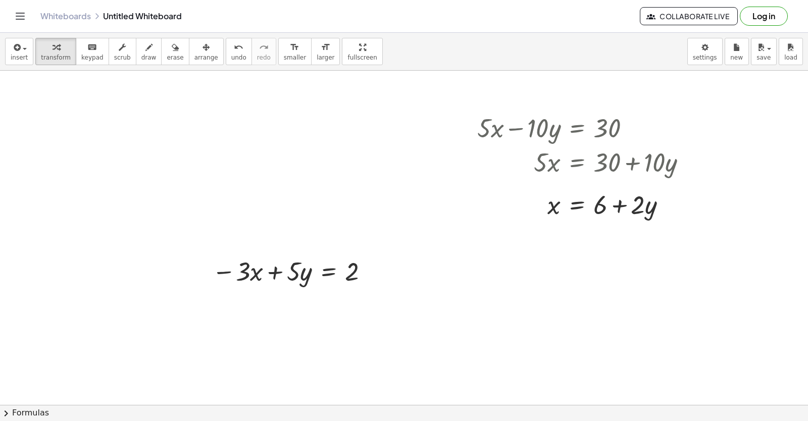
scroll to position [3007, 0]
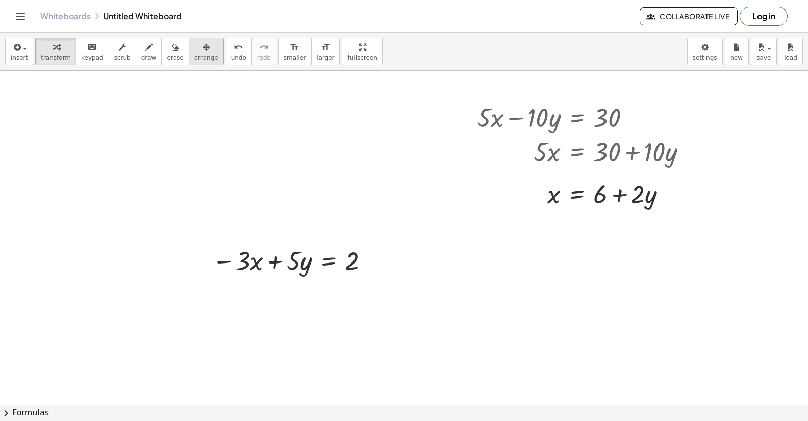
click at [194, 58] on span "arrange" at bounding box center [206, 57] width 24 height 7
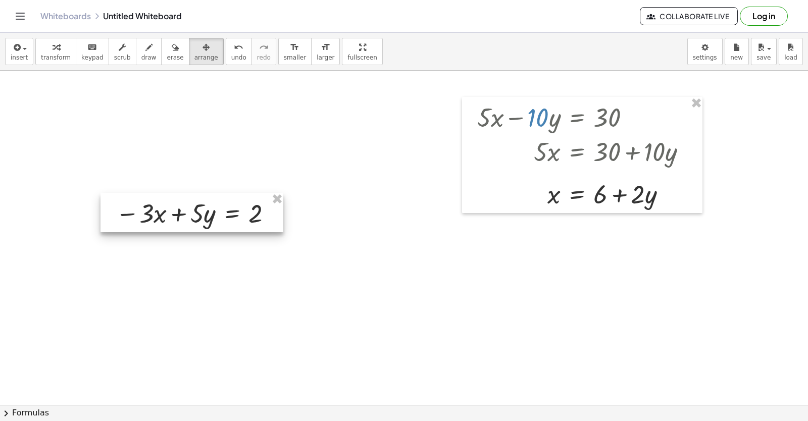
drag, startPoint x: 284, startPoint y: 276, endPoint x: 158, endPoint y: 212, distance: 141.1
click at [161, 220] on div at bounding box center [191, 212] width 183 height 39
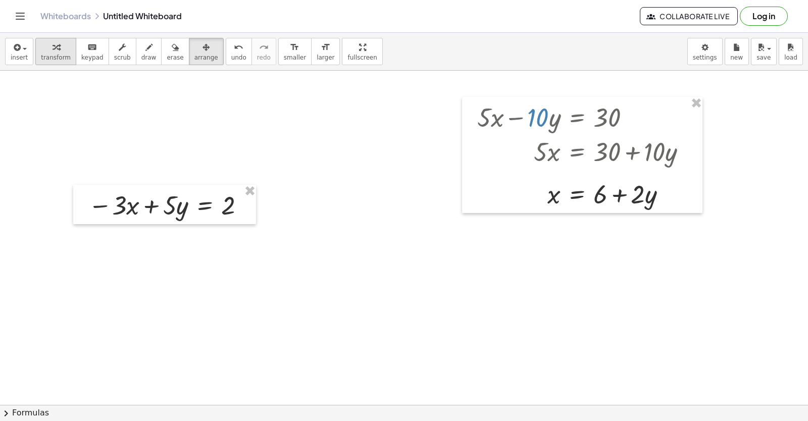
click at [51, 64] on button "transform" at bounding box center [55, 51] width 41 height 27
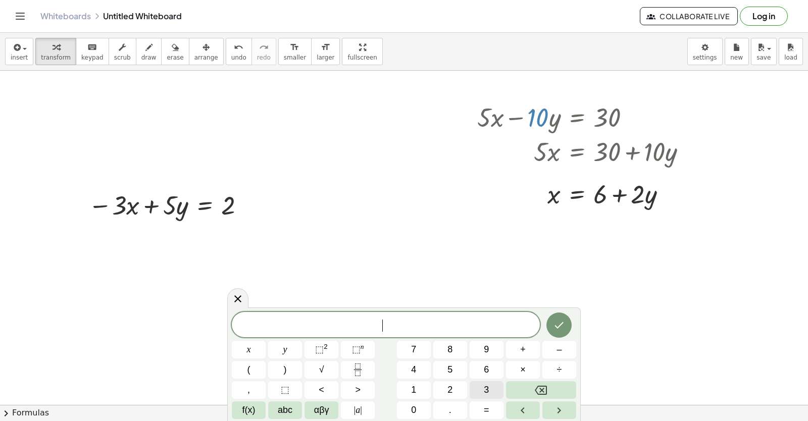
click at [478, 391] on button "3" at bounding box center [486, 390] width 34 height 18
click at [261, 351] on button "x" at bounding box center [249, 350] width 34 height 18
click at [522, 351] on span "+" at bounding box center [523, 350] width 6 height 14
click at [416, 344] on span "7" at bounding box center [413, 350] width 5 height 14
click at [277, 356] on button "y" at bounding box center [285, 350] width 34 height 18
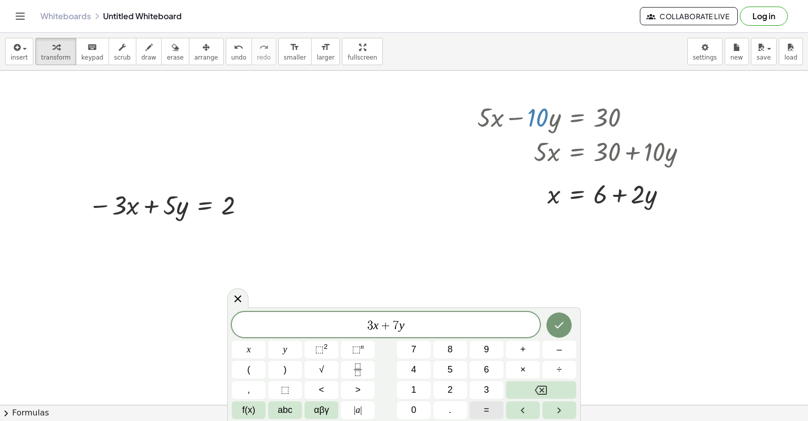
click at [491, 404] on button "=" at bounding box center [486, 410] width 34 height 18
click at [424, 386] on button "1" at bounding box center [414, 390] width 34 height 18
click at [422, 399] on div "3 x + 7 y = 1 x y ⬚ 2 ⬚ n 7 8 9 + – ( ) √ 4 5 6 × ÷ , ⬚ < > 1 2 3 f(x) abc αβγ …" at bounding box center [404, 365] width 344 height 107
click at [418, 407] on button "0" at bounding box center [414, 410] width 34 height 18
click at [564, 331] on icon "Done" at bounding box center [559, 325] width 12 height 12
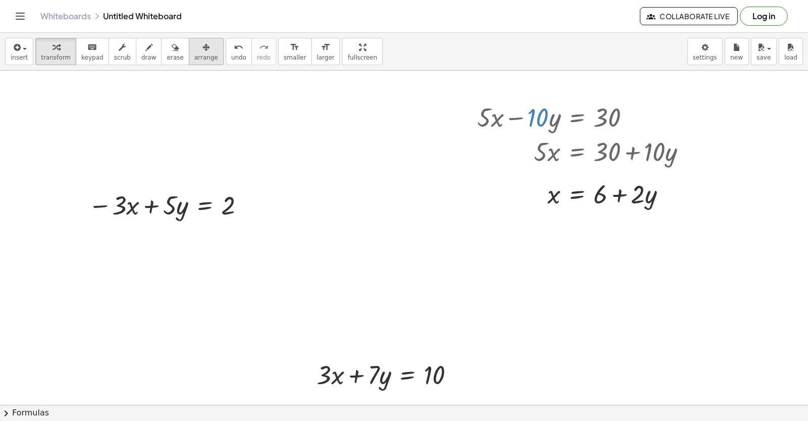
click at [194, 56] on span "arrange" at bounding box center [206, 57] width 24 height 7
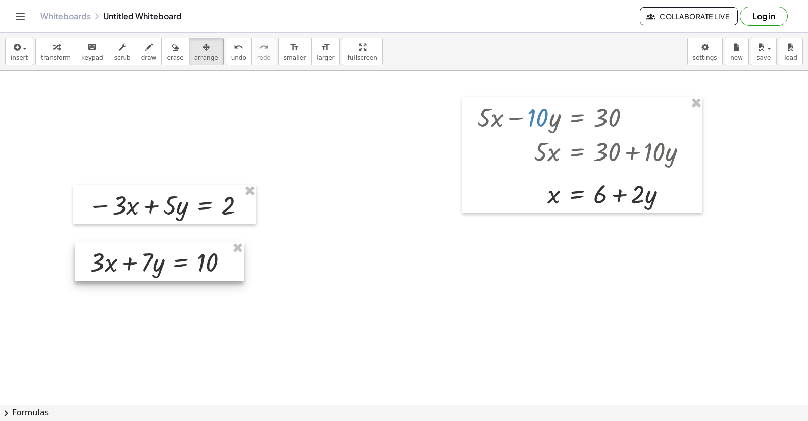
drag, startPoint x: 380, startPoint y: 361, endPoint x: 153, endPoint y: 249, distance: 252.6
click at [153, 249] on div at bounding box center [159, 261] width 169 height 39
drag, startPoint x: 46, startPoint y: 50, endPoint x: 377, endPoint y: 82, distance: 332.1
click at [46, 50] on div "button" at bounding box center [56, 47] width 30 height 12
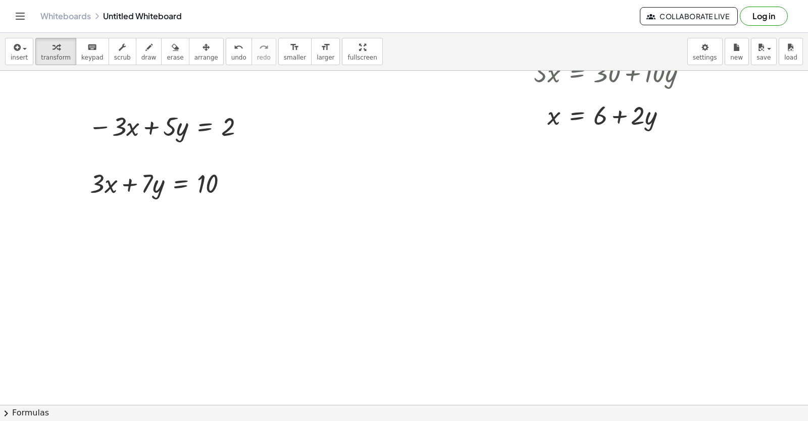
scroll to position [3108, 0]
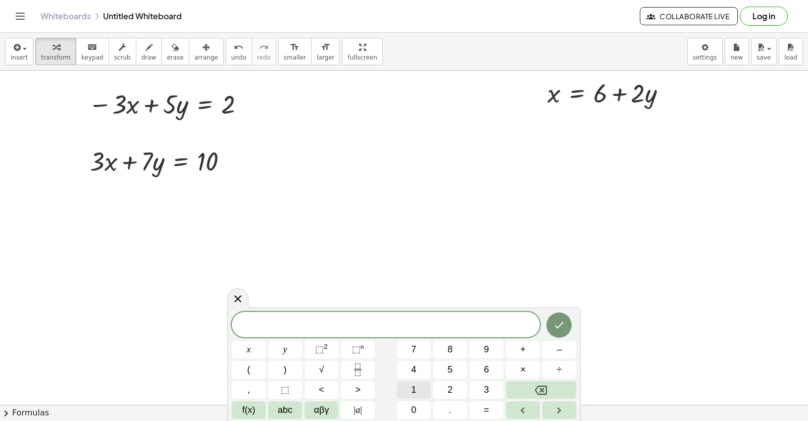
click at [417, 396] on button "1" at bounding box center [414, 390] width 34 height 18
click at [443, 387] on button "2" at bounding box center [450, 390] width 34 height 18
click at [288, 353] on button "y" at bounding box center [285, 350] width 34 height 18
click at [491, 409] on button "=" at bounding box center [486, 410] width 34 height 18
click at [417, 384] on button "1" at bounding box center [414, 390] width 34 height 18
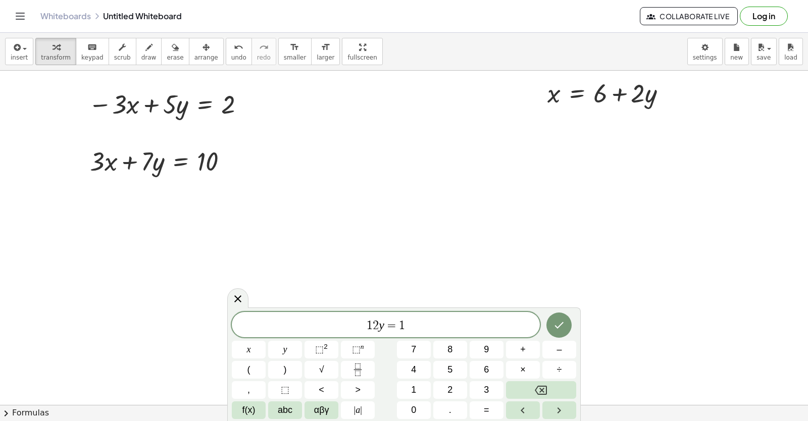
click at [440, 381] on div "1 2 y = 1 x y ⬚ 2 ⬚ n 7 8 9 + – ( ) √ 4 5 6 × ÷ , ⬚ < > 1 2 3 f(x) abc αβγ | a …" at bounding box center [404, 365] width 344 height 107
click at [459, 389] on button "2" at bounding box center [450, 390] width 34 height 18
click at [555, 326] on icon "Done" at bounding box center [559, 325] width 9 height 7
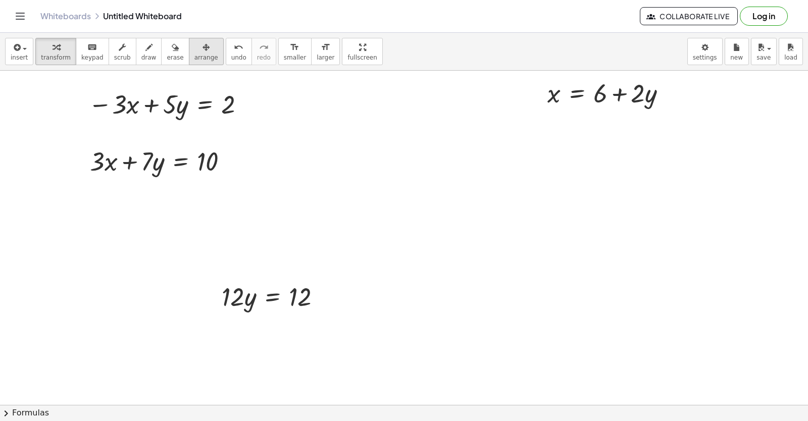
click at [202, 49] on icon "button" at bounding box center [205, 47] width 7 height 12
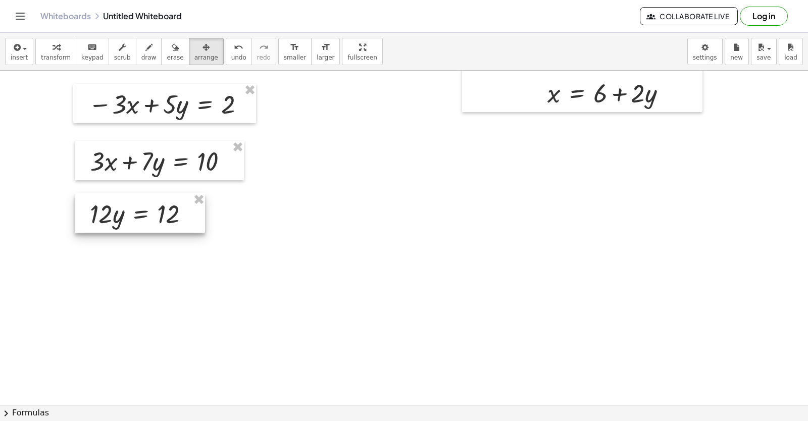
drag, startPoint x: 272, startPoint y: 296, endPoint x: 140, endPoint y: 213, distance: 155.6
click at [140, 213] on div at bounding box center [140, 212] width 130 height 39
click at [194, 56] on span "arrange" at bounding box center [206, 57] width 24 height 7
click at [41, 51] on div "button" at bounding box center [56, 47] width 30 height 12
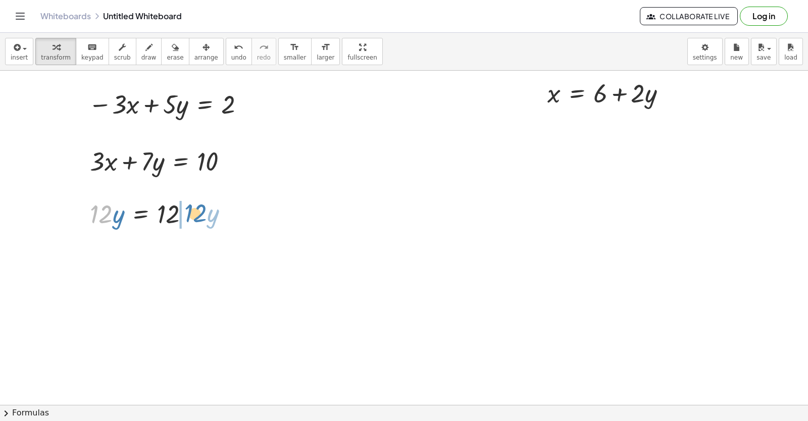
drag, startPoint x: 99, startPoint y: 209, endPoint x: 194, endPoint y: 208, distance: 94.4
click at [194, 208] on div at bounding box center [144, 213] width 118 height 34
click at [248, 245] on div at bounding box center [250, 248] width 11 height 11
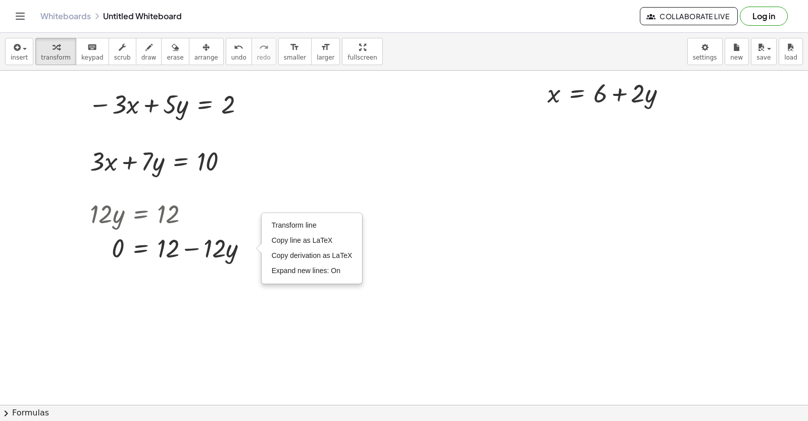
click at [172, 52] on icon "button" at bounding box center [175, 47] width 7 height 12
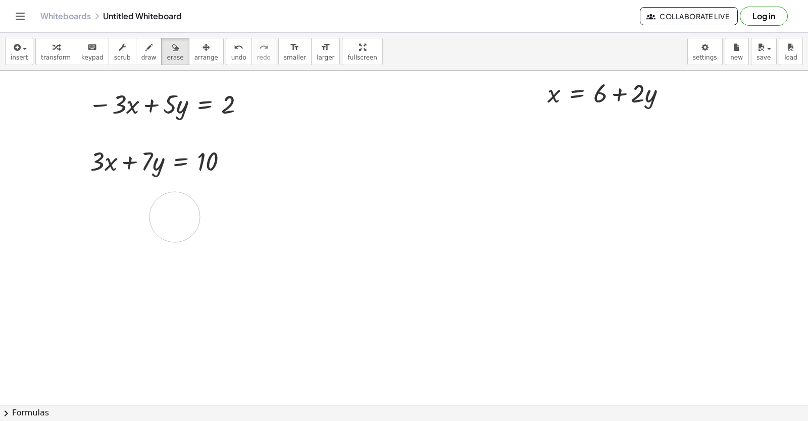
drag, startPoint x: 222, startPoint y: 265, endPoint x: 175, endPoint y: 217, distance: 67.5
drag, startPoint x: 181, startPoint y: 262, endPoint x: 149, endPoint y: 218, distance: 55.3
drag, startPoint x: 149, startPoint y: 218, endPoint x: 206, endPoint y: 270, distance: 77.2
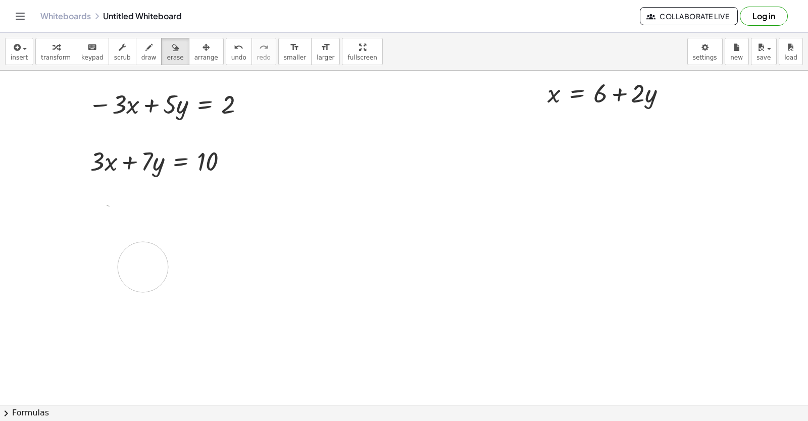
drag, startPoint x: 300, startPoint y: 258, endPoint x: 56, endPoint y: 60, distance: 314.7
click at [56, 60] on div "insert select one: Math Expression Function Text Youtube Video Graphing Geometr…" at bounding box center [404, 227] width 808 height 388
click at [48, 65] on div "insert select one: Math Expression Function Text Youtube Video Graphing Geometr…" at bounding box center [404, 52] width 808 height 38
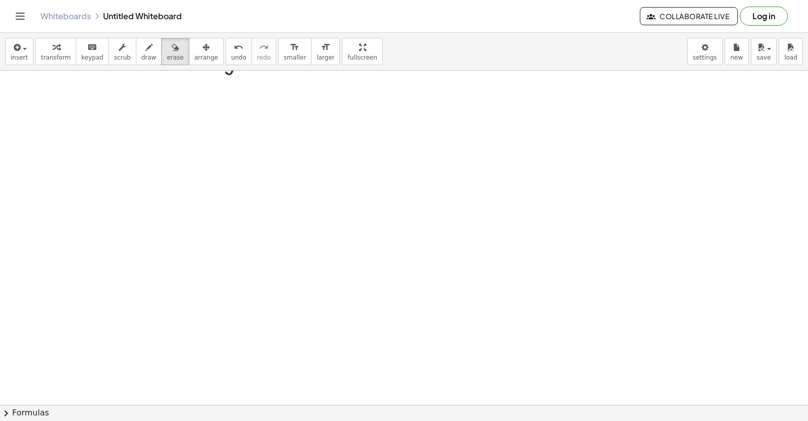
scroll to position [3341, 0]
drag, startPoint x: 172, startPoint y: 291, endPoint x: 178, endPoint y: 297, distance: 8.2
click at [37, 47] on button "transform" at bounding box center [55, 51] width 41 height 27
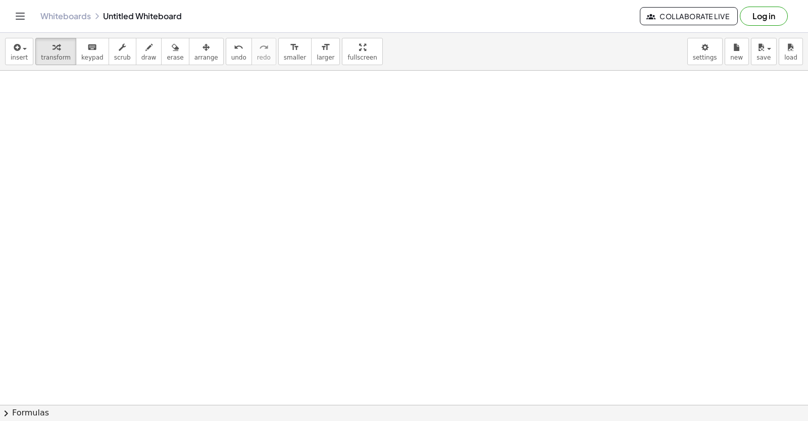
drag, startPoint x: 302, startPoint y: 384, endPoint x: 303, endPoint y: 370, distance: 14.2
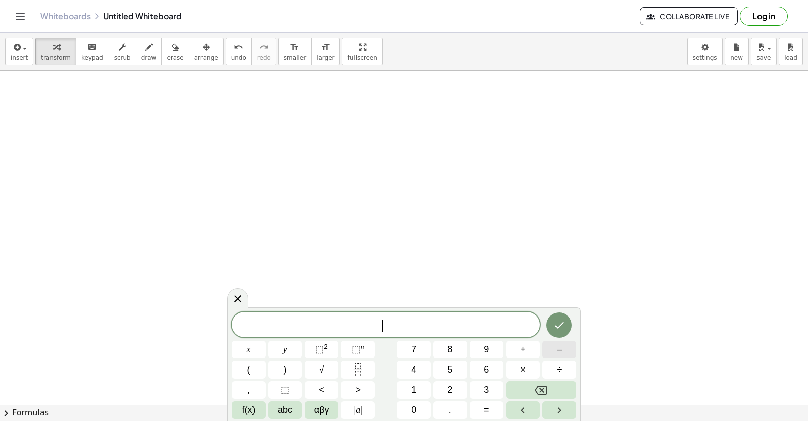
click at [561, 350] on button "–" at bounding box center [559, 350] width 34 height 18
click at [442, 366] on button "5" at bounding box center [450, 370] width 34 height 18
click at [280, 349] on button "y" at bounding box center [285, 350] width 34 height 18
click at [522, 350] on span "+" at bounding box center [523, 350] width 6 height 14
click at [477, 385] on button "3" at bounding box center [486, 390] width 34 height 18
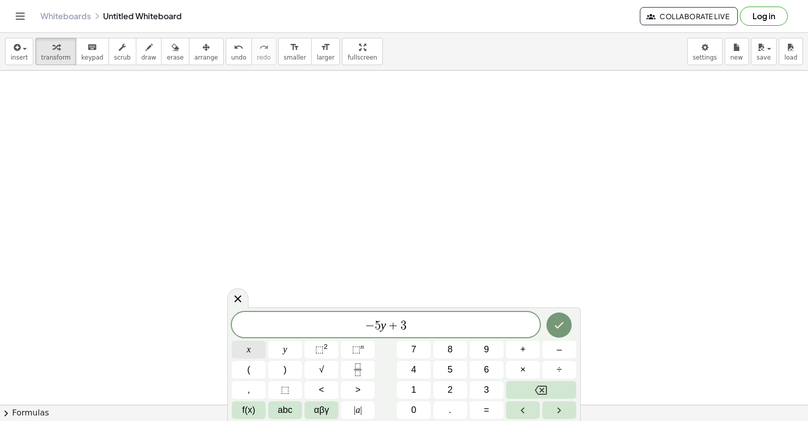
click at [244, 353] on button "x" at bounding box center [249, 350] width 34 height 18
click at [485, 412] on span "=" at bounding box center [487, 410] width 6 height 14
click at [554, 350] on button "–" at bounding box center [559, 350] width 34 height 18
click at [412, 369] on span "4" at bounding box center [413, 370] width 5 height 14
click at [553, 322] on icon "Done" at bounding box center [559, 325] width 12 height 12
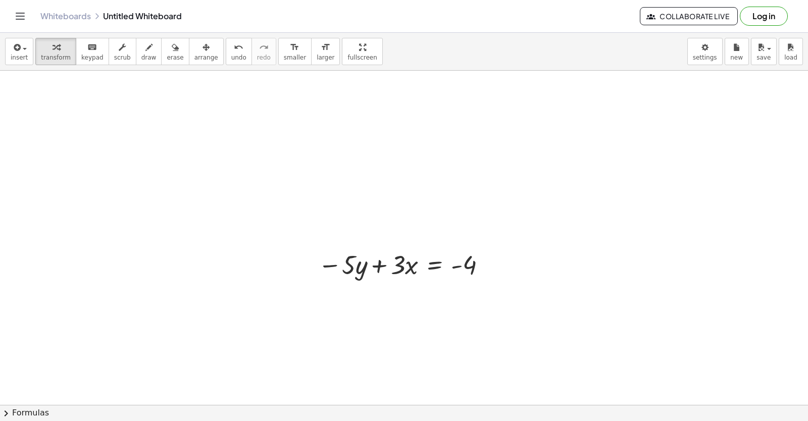
scroll to position [3493, 0]
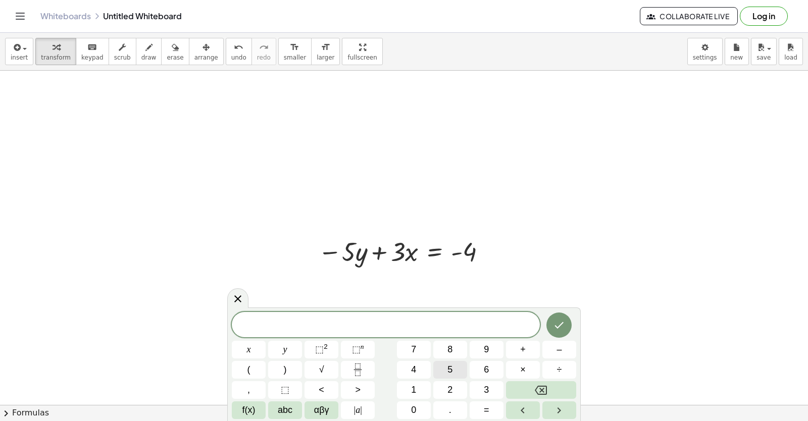
click at [452, 376] on span "5" at bounding box center [449, 370] width 5 height 14
click at [284, 350] on span "y" at bounding box center [285, 350] width 4 height 14
click at [525, 353] on button "+" at bounding box center [523, 350] width 34 height 18
click at [451, 392] on span "2" at bounding box center [449, 390] width 5 height 14
click at [236, 347] on button "x" at bounding box center [249, 350] width 34 height 18
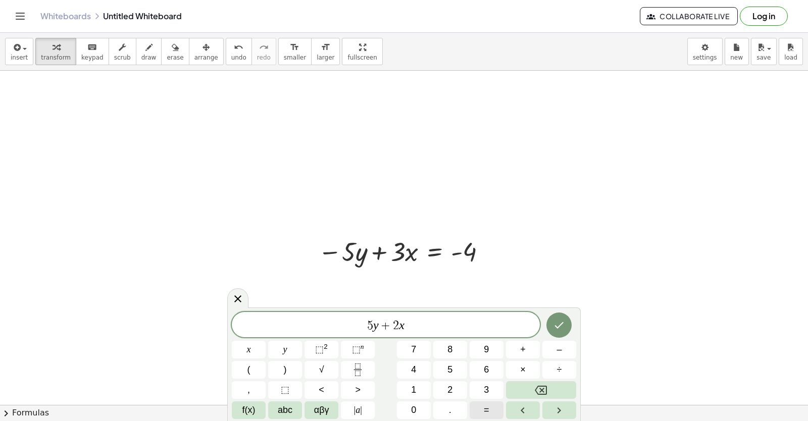
click at [484, 406] on span "=" at bounding box center [487, 410] width 6 height 14
click at [407, 384] on button "1" at bounding box center [414, 390] width 34 height 18
click at [406, 374] on button "4" at bounding box center [414, 370] width 34 height 18
click at [558, 324] on icon "Done" at bounding box center [559, 325] width 12 height 12
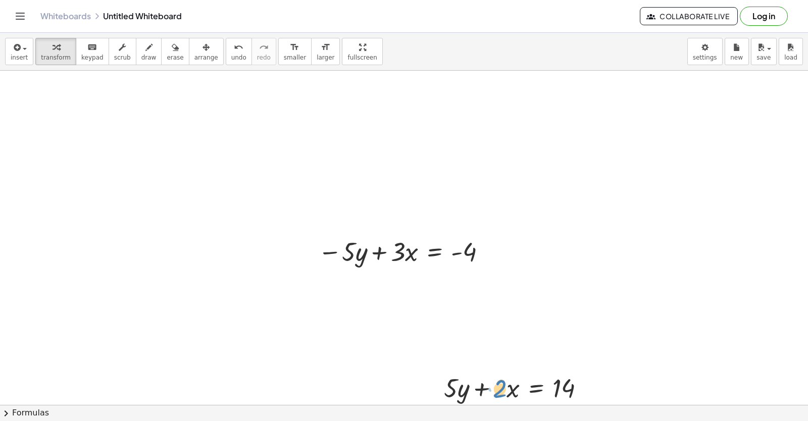
click at [502, 396] on div at bounding box center [518, 387] width 159 height 34
click at [194, 56] on span "arrange" at bounding box center [206, 57] width 24 height 7
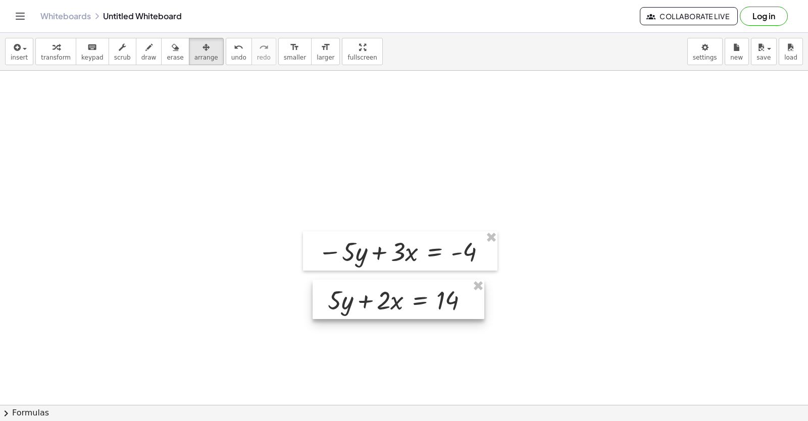
drag, startPoint x: 507, startPoint y: 398, endPoint x: 391, endPoint y: 310, distance: 145.6
click at [391, 310] on div at bounding box center [398, 299] width 172 height 39
click at [54, 49] on icon "button" at bounding box center [55, 47] width 7 height 12
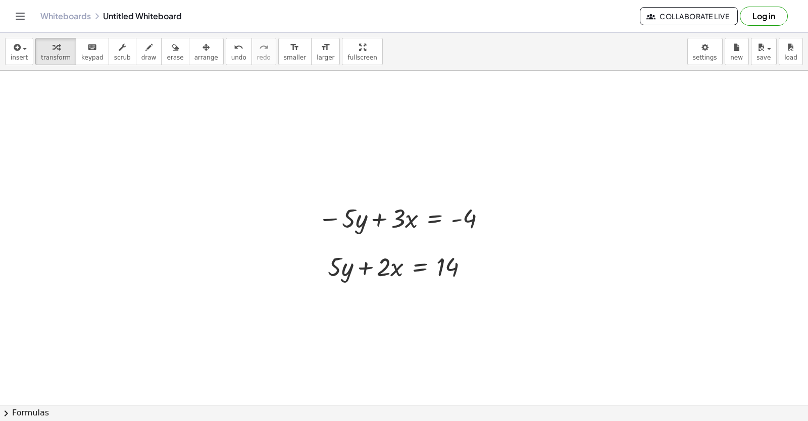
scroll to position [3543, 0]
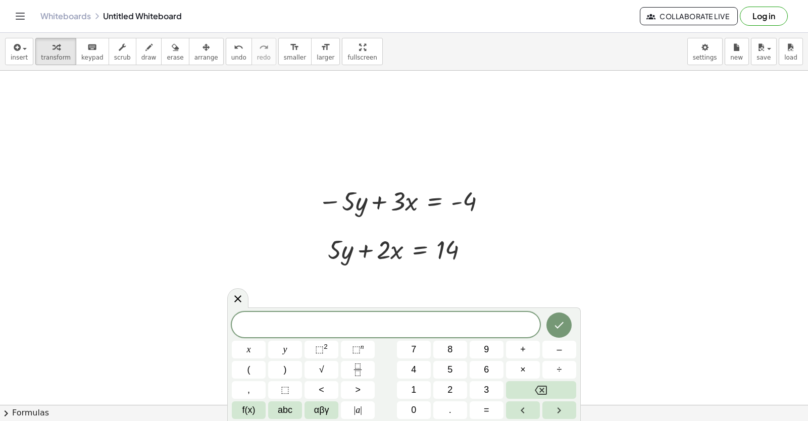
click at [449, 368] on span "5" at bounding box center [449, 370] width 5 height 14
click at [257, 353] on button "x" at bounding box center [249, 350] width 34 height 18
click at [497, 407] on button "=" at bounding box center [486, 410] width 34 height 18
click at [417, 383] on button "1" at bounding box center [414, 390] width 34 height 18
click at [420, 402] on button "0" at bounding box center [414, 410] width 34 height 18
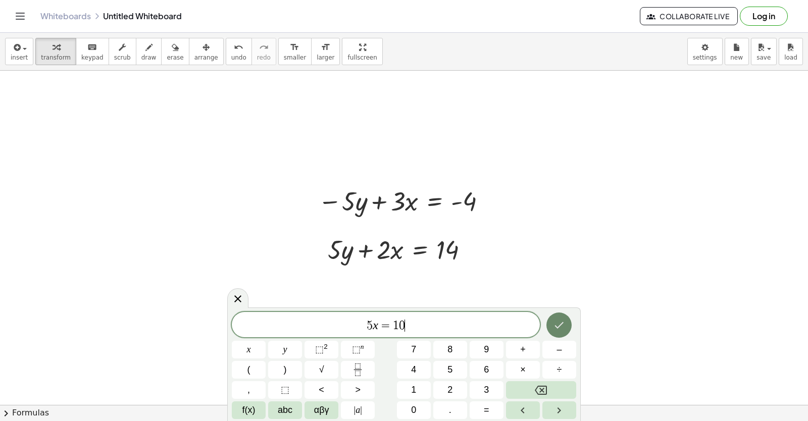
click at [559, 328] on icon "Done" at bounding box center [559, 325] width 12 height 12
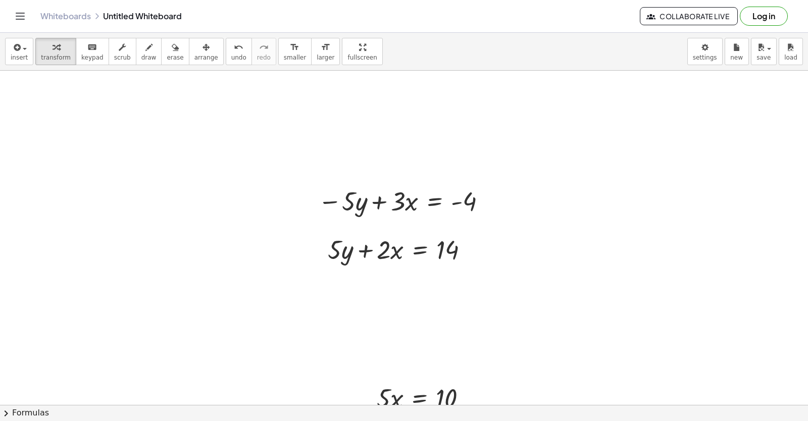
click at [202, 45] on icon "button" at bounding box center [205, 47] width 7 height 12
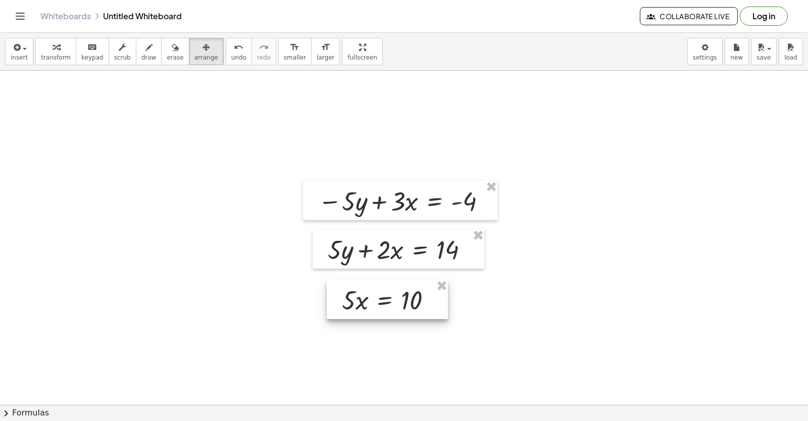
drag, startPoint x: 429, startPoint y: 398, endPoint x: 394, endPoint y: 300, distance: 103.9
click at [394, 300] on div at bounding box center [387, 299] width 121 height 39
click at [52, 51] on icon "button" at bounding box center [55, 47] width 7 height 12
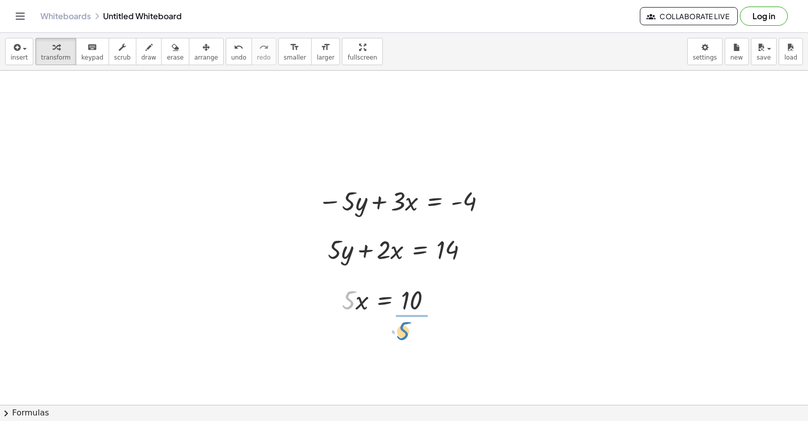
drag, startPoint x: 345, startPoint y: 303, endPoint x: 400, endPoint y: 332, distance: 62.1
click at [410, 342] on div at bounding box center [392, 341] width 111 height 50
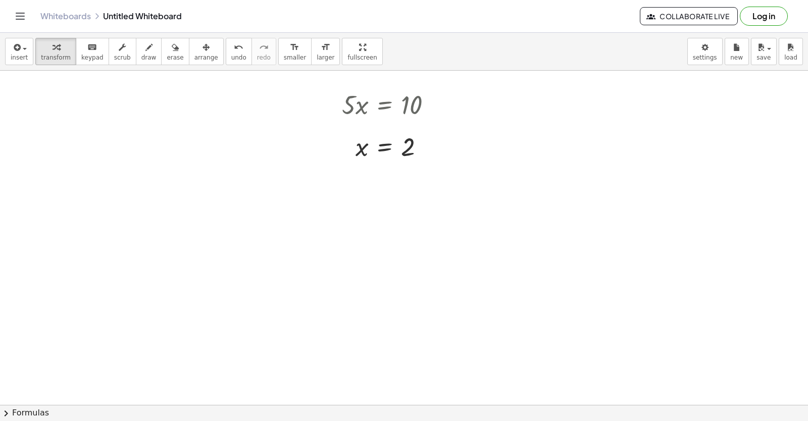
scroll to position [3776, 0]
drag, startPoint x: 312, startPoint y: 361, endPoint x: 627, endPoint y: 400, distance: 317.3
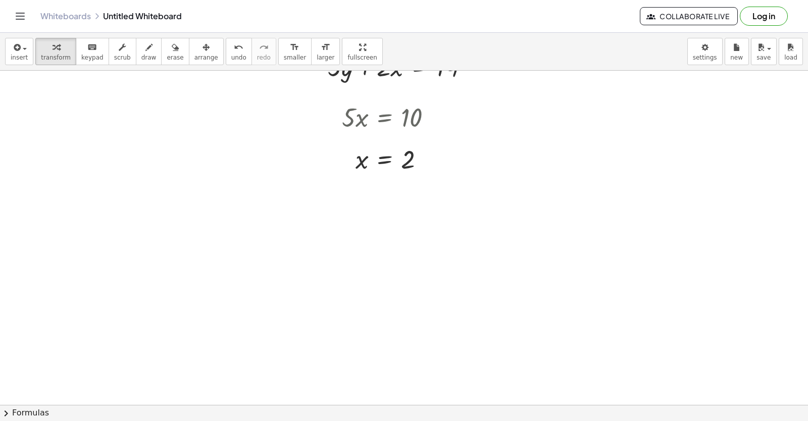
scroll to position [3675, 0]
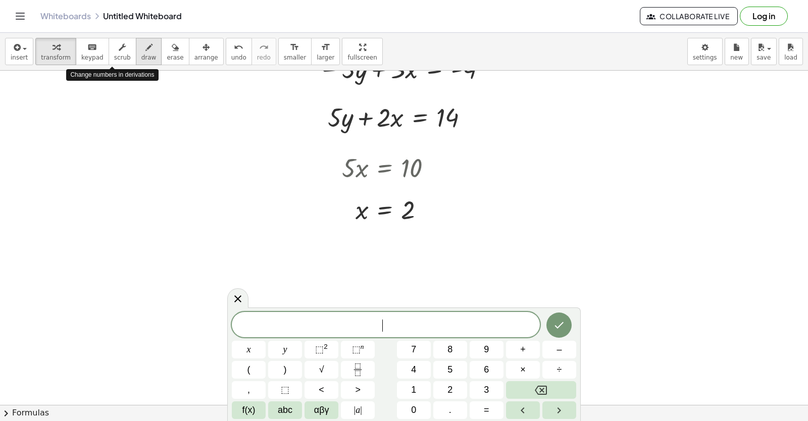
click at [145, 50] on icon "button" at bounding box center [148, 47] width 7 height 12
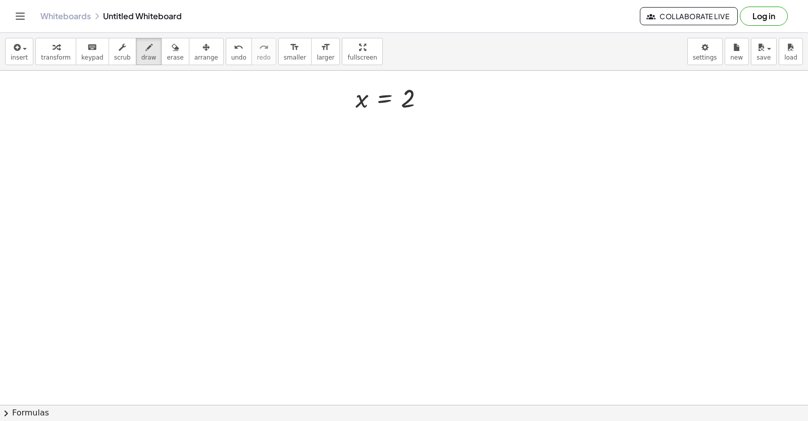
scroll to position [3827, 0]
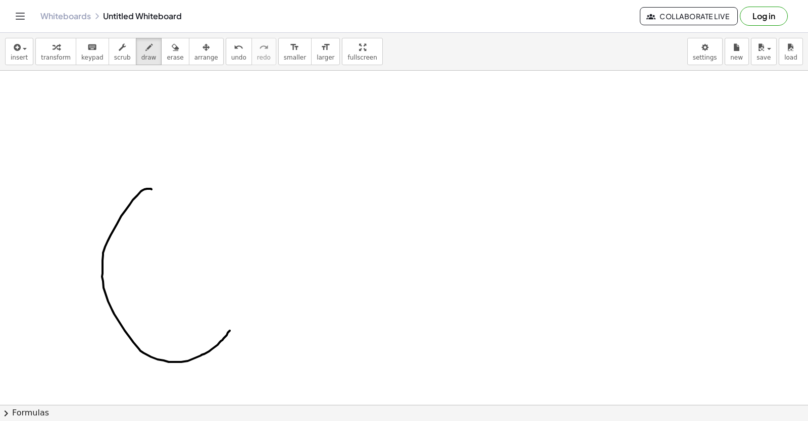
drag, startPoint x: 151, startPoint y: 189, endPoint x: 230, endPoint y: 331, distance: 161.5
drag, startPoint x: 149, startPoint y: 188, endPoint x: 219, endPoint y: 248, distance: 92.3
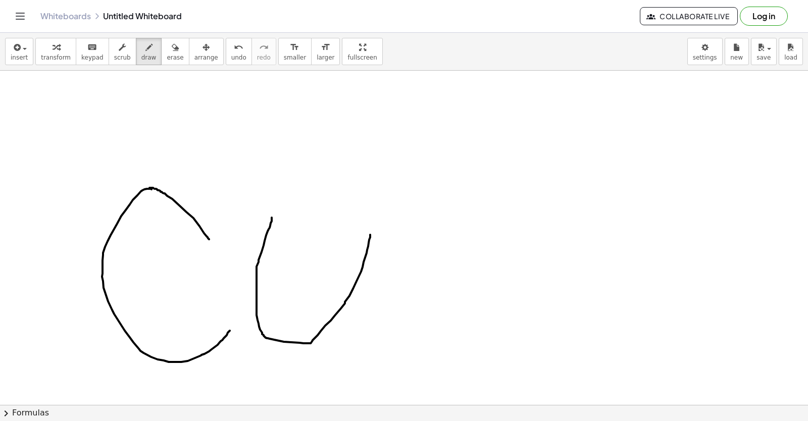
drag, startPoint x: 272, startPoint y: 218, endPoint x: 379, endPoint y: 279, distance: 123.5
drag, startPoint x: 397, startPoint y: 339, endPoint x: 447, endPoint y: 394, distance: 74.3
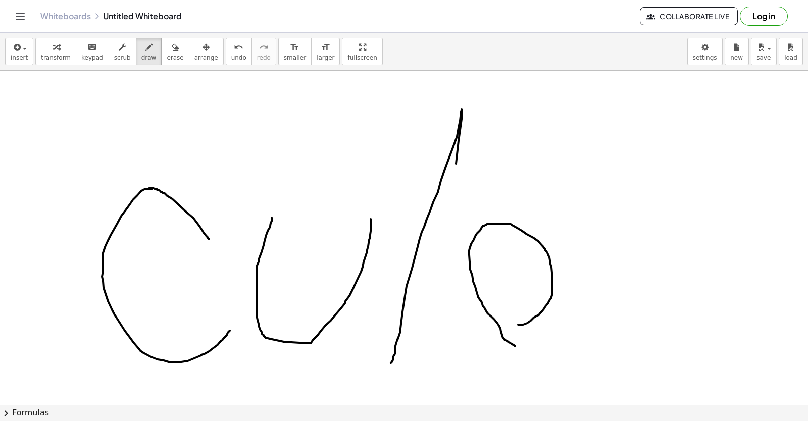
drag, startPoint x: 515, startPoint y: 346, endPoint x: 494, endPoint y: 323, distance: 31.1
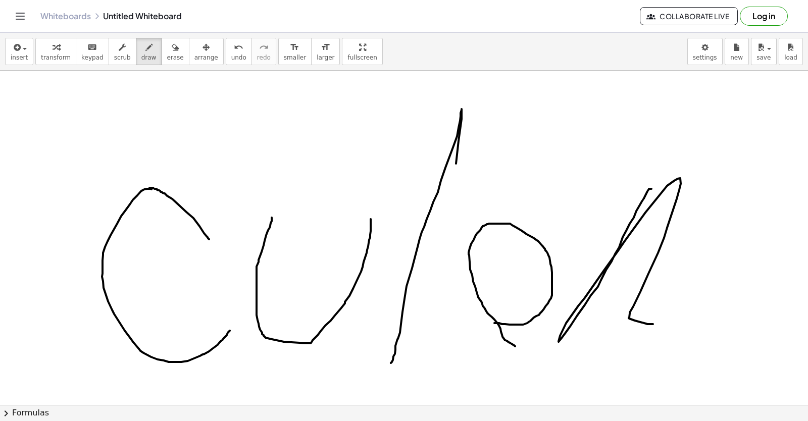
drag, startPoint x: 647, startPoint y: 191, endPoint x: 677, endPoint y: 288, distance: 101.4
click at [172, 50] on icon "button" at bounding box center [175, 47] width 7 height 12
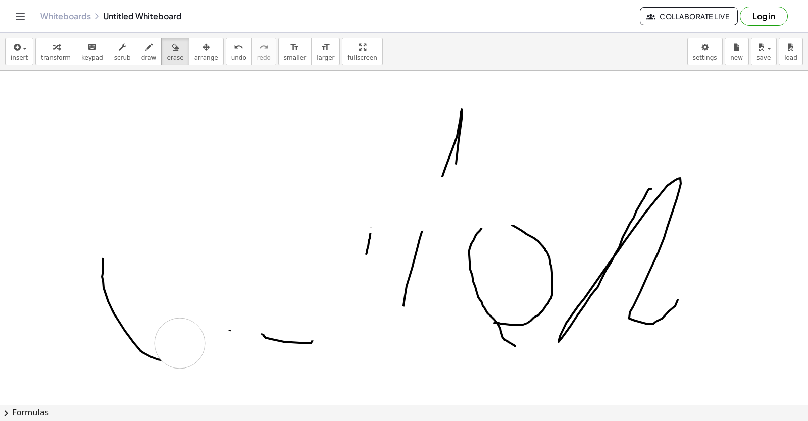
drag, startPoint x: 501, startPoint y: 202, endPoint x: 332, endPoint y: 308, distance: 200.3
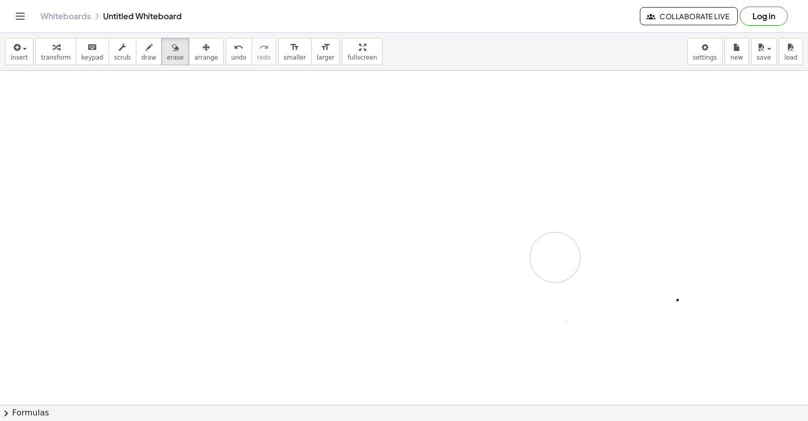
drag, startPoint x: 263, startPoint y: 319, endPoint x: 364, endPoint y: 49, distance: 287.8
click at [284, 60] on span "smaller" at bounding box center [295, 57] width 22 height 7
drag, startPoint x: 163, startPoint y: 204, endPoint x: 255, endPoint y: 55, distance: 175.6
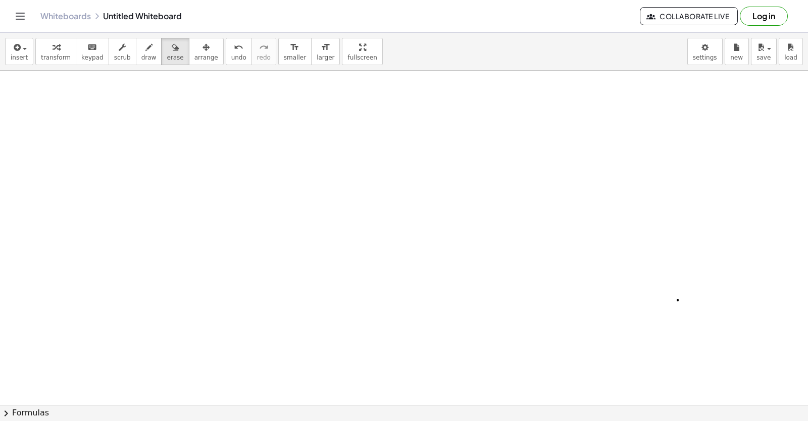
click at [284, 52] on div "format_size" at bounding box center [295, 47] width 22 height 12
click at [137, 56] on button "draw" at bounding box center [149, 51] width 26 height 27
drag, startPoint x: 271, startPoint y: 53, endPoint x: 323, endPoint y: 90, distance: 64.4
click at [278, 54] on button "format_size smaller" at bounding box center [294, 51] width 33 height 27
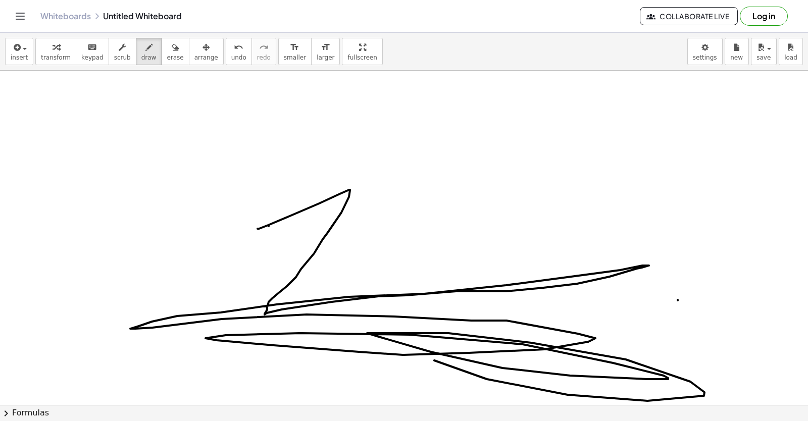
drag, startPoint x: 257, startPoint y: 229, endPoint x: 556, endPoint y: 292, distance: 305.4
drag, startPoint x: 163, startPoint y: 62, endPoint x: 163, endPoint y: 202, distance: 140.3
click at [164, 62] on button "erase" at bounding box center [175, 51] width 28 height 27
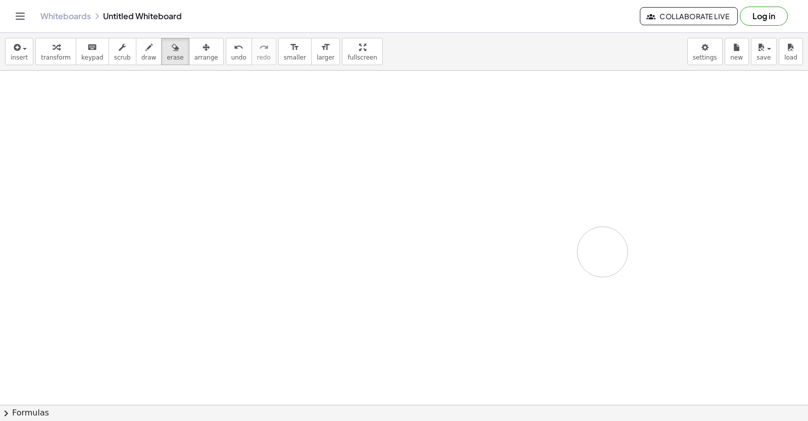
drag, startPoint x: 163, startPoint y: 202, endPoint x: 165, endPoint y: 90, distance: 111.6
click at [141, 57] on span "draw" at bounding box center [148, 57] width 15 height 7
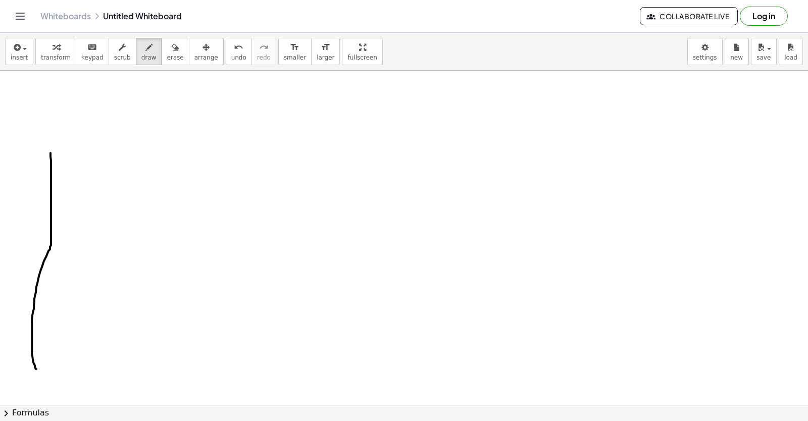
drag, startPoint x: 50, startPoint y: 153, endPoint x: 55, endPoint y: 295, distance: 141.4
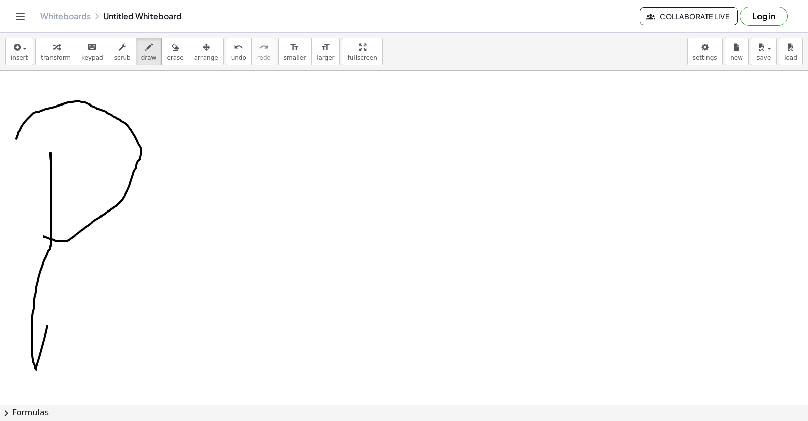
drag, startPoint x: 44, startPoint y: 236, endPoint x: 16, endPoint y: 139, distance: 101.3
drag, startPoint x: 178, startPoint y: 355, endPoint x: 194, endPoint y: 287, distance: 70.0
drag, startPoint x: 190, startPoint y: 304, endPoint x: 175, endPoint y: 364, distance: 61.9
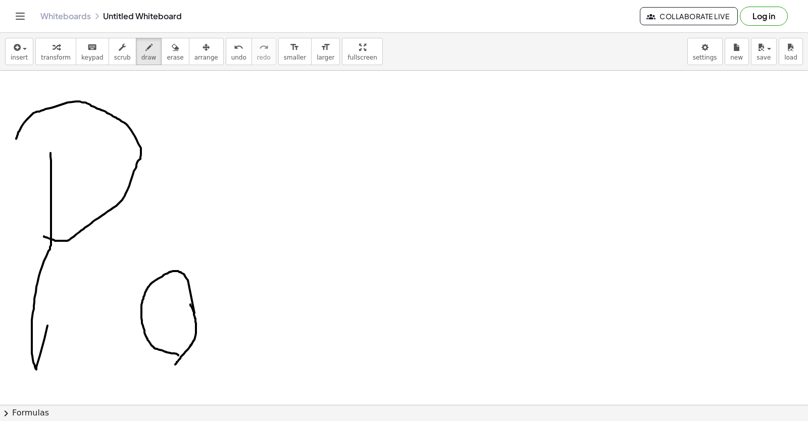
drag, startPoint x: 198, startPoint y: 330, endPoint x: 248, endPoint y: 291, distance: 63.6
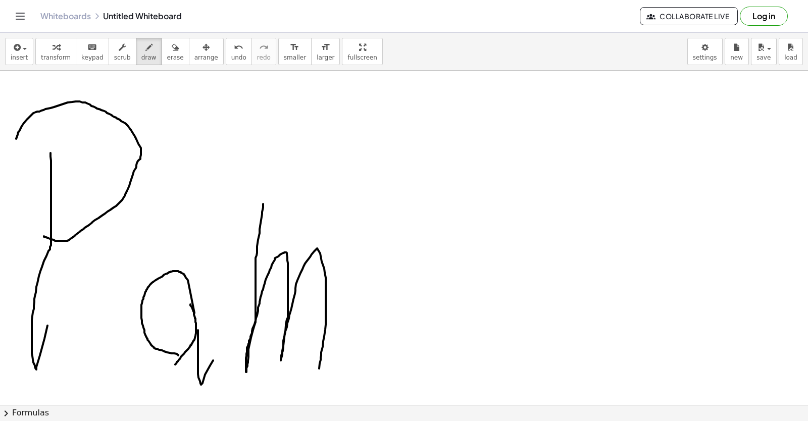
drag, startPoint x: 263, startPoint y: 204, endPoint x: 332, endPoint y: 356, distance: 166.9
drag, startPoint x: 371, startPoint y: 333, endPoint x: 337, endPoint y: 285, distance: 58.3
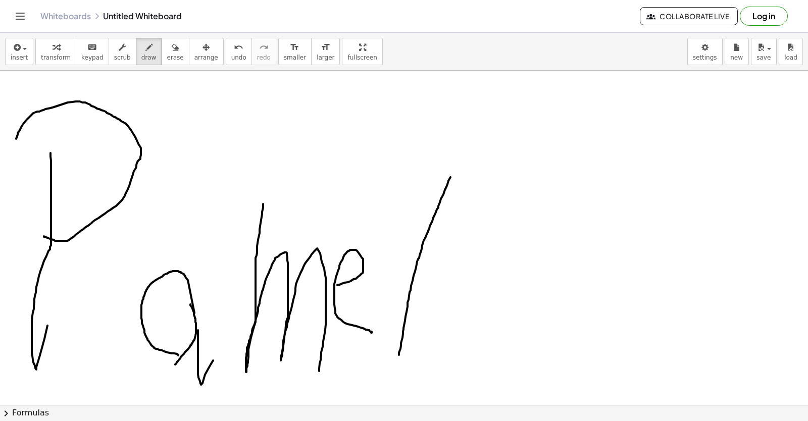
drag, startPoint x: 399, startPoint y: 355, endPoint x: 454, endPoint y: 167, distance: 195.7
drag, startPoint x: 477, startPoint y: 368, endPoint x: 444, endPoint y: 340, distance: 43.4
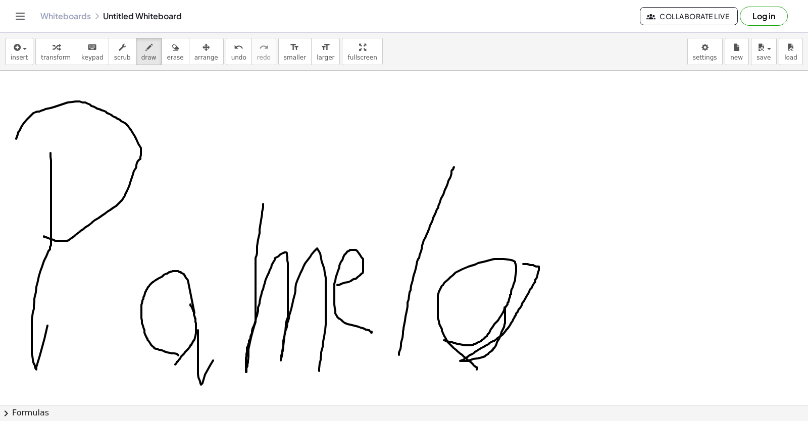
drag, startPoint x: 504, startPoint y: 307, endPoint x: 527, endPoint y: 260, distance: 52.1
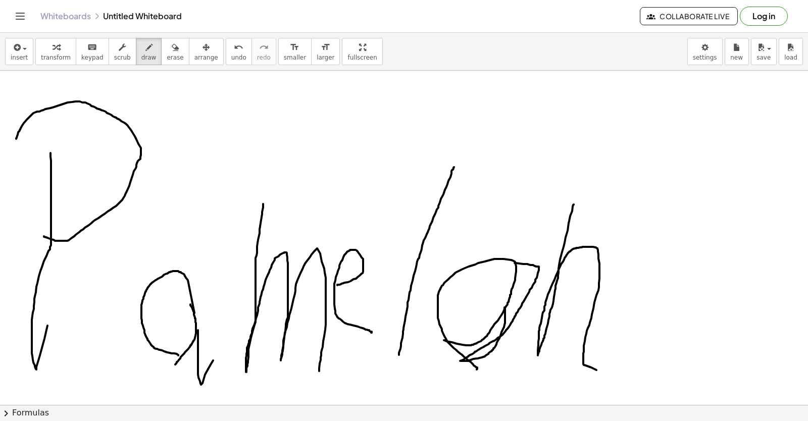
drag, startPoint x: 573, startPoint y: 204, endPoint x: 637, endPoint y: 356, distance: 164.9
click at [168, 49] on div "button" at bounding box center [175, 47] width 17 height 12
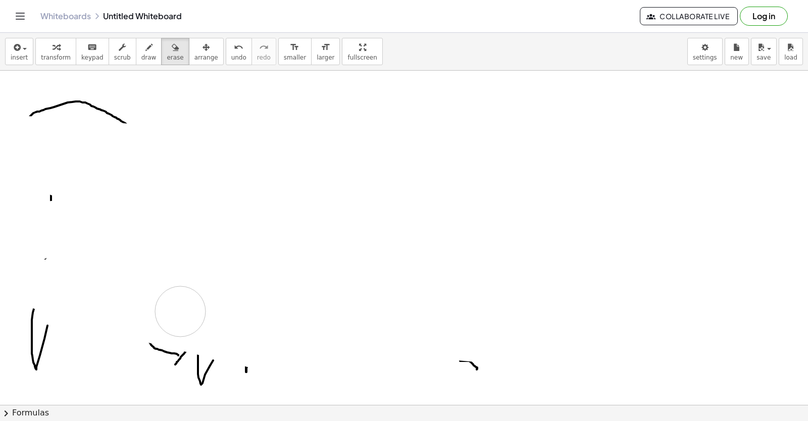
drag, startPoint x: 382, startPoint y: 292, endPoint x: 344, endPoint y: 121, distance: 174.6
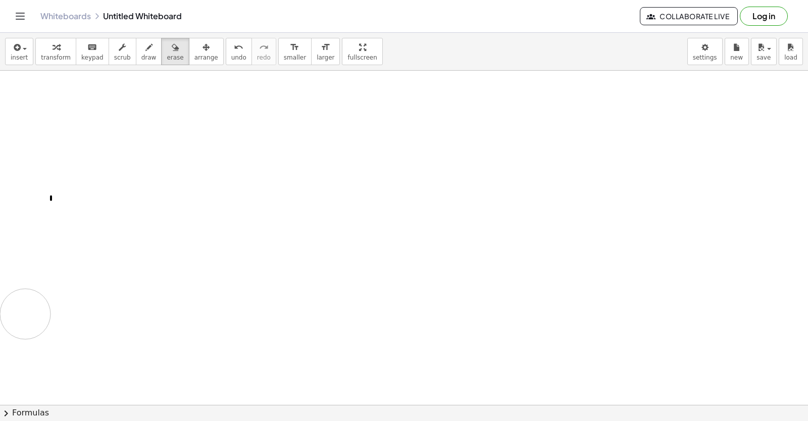
drag, startPoint x: 178, startPoint y: 401, endPoint x: 431, endPoint y: 410, distance: 253.0
click at [332, 420] on html "Graspable Math Activities Get Started Activity Bank Assigned Work Classes White…" at bounding box center [404, 210] width 808 height 421
